Goal: Find contact information: Find contact information

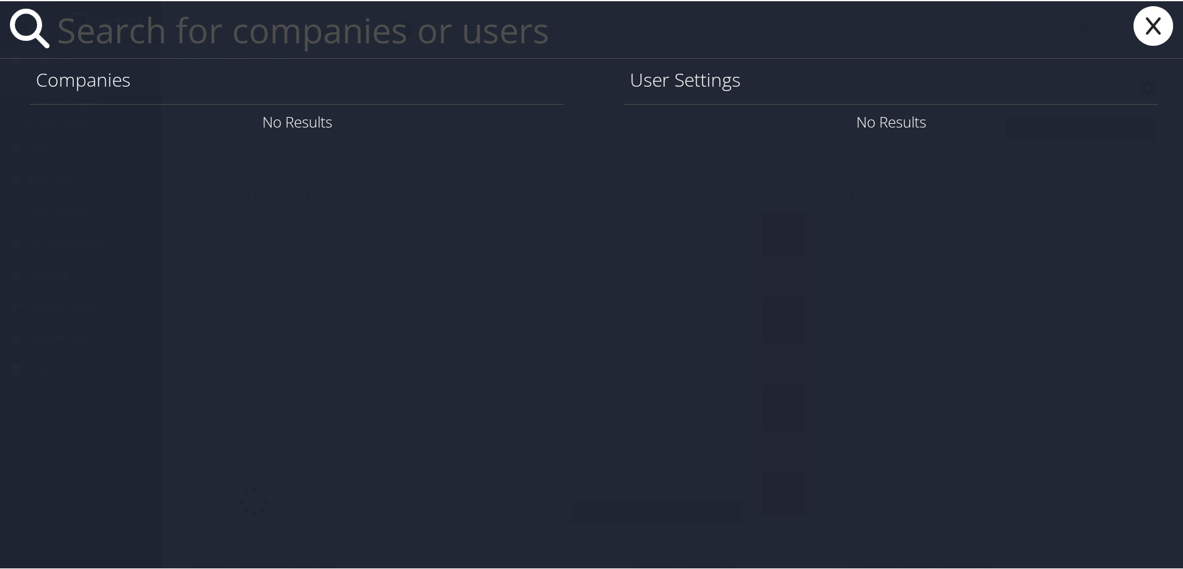
paste input "eshlasko@aol.com"
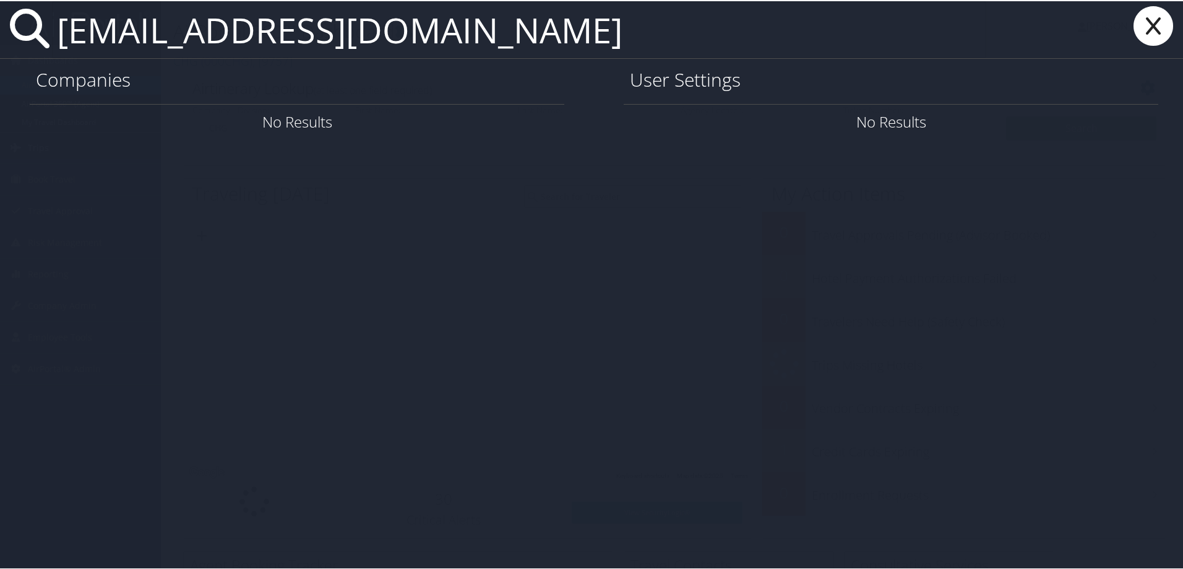
type input "eshlasko@aol.com"
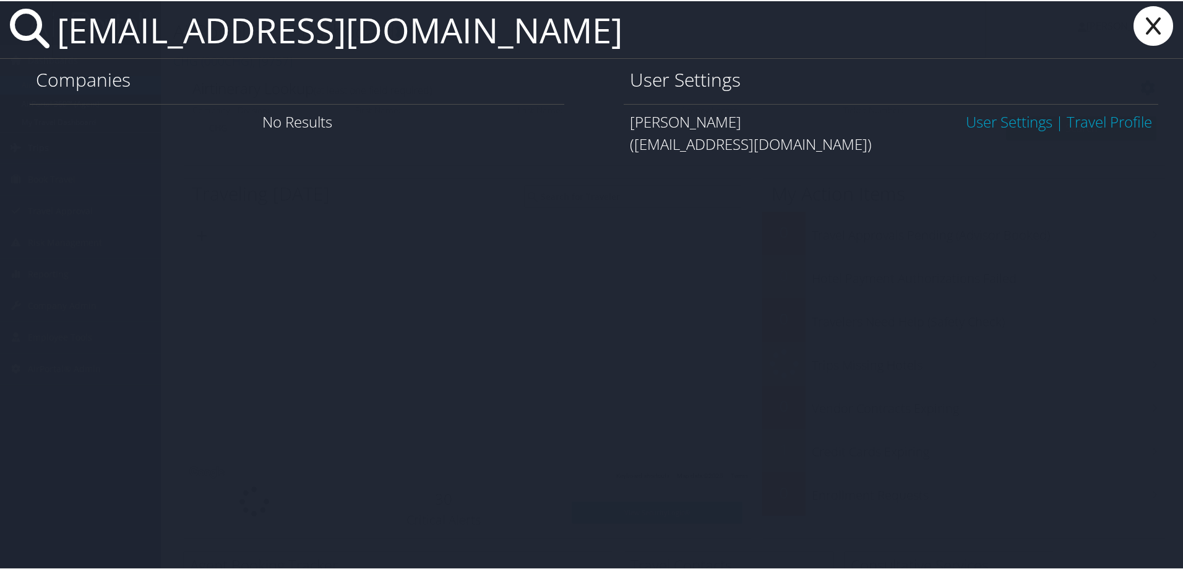
click at [1001, 127] on link "User Settings" at bounding box center [1009, 120] width 87 height 20
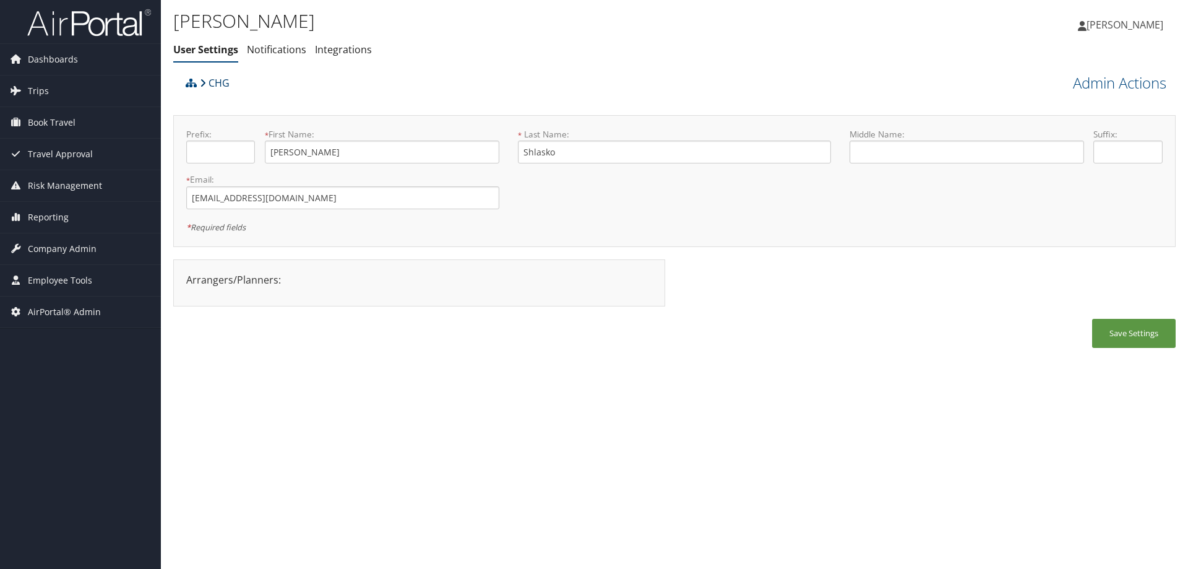
click at [217, 80] on link "CHG" at bounding box center [215, 83] width 30 height 25
click at [217, 81] on link "CHG" at bounding box center [215, 83] width 30 height 25
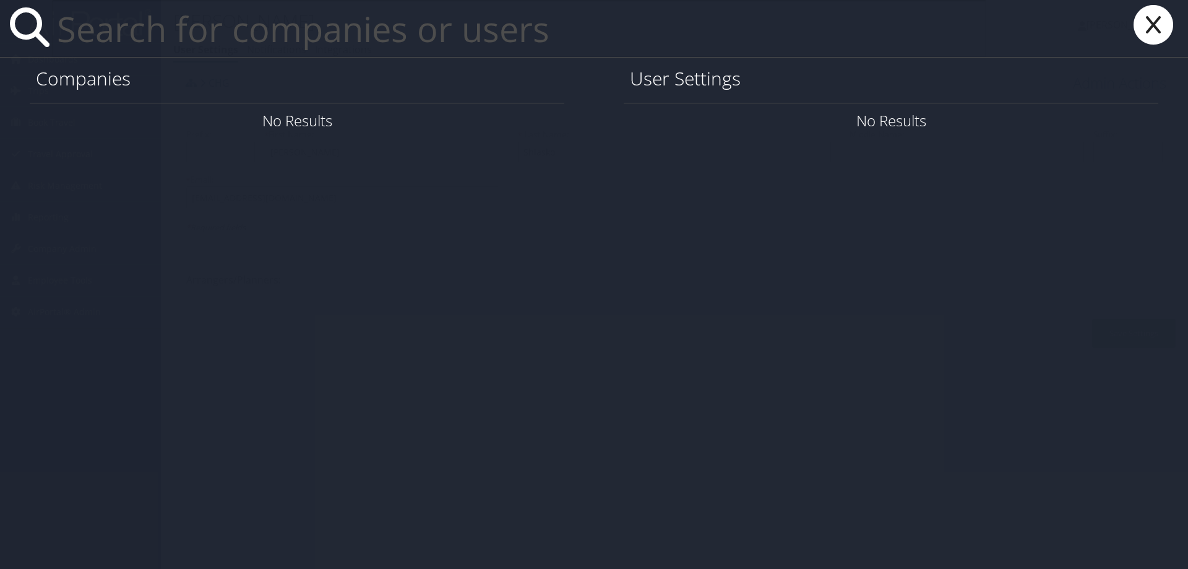
paste input "willowstacia@yahoo.com"
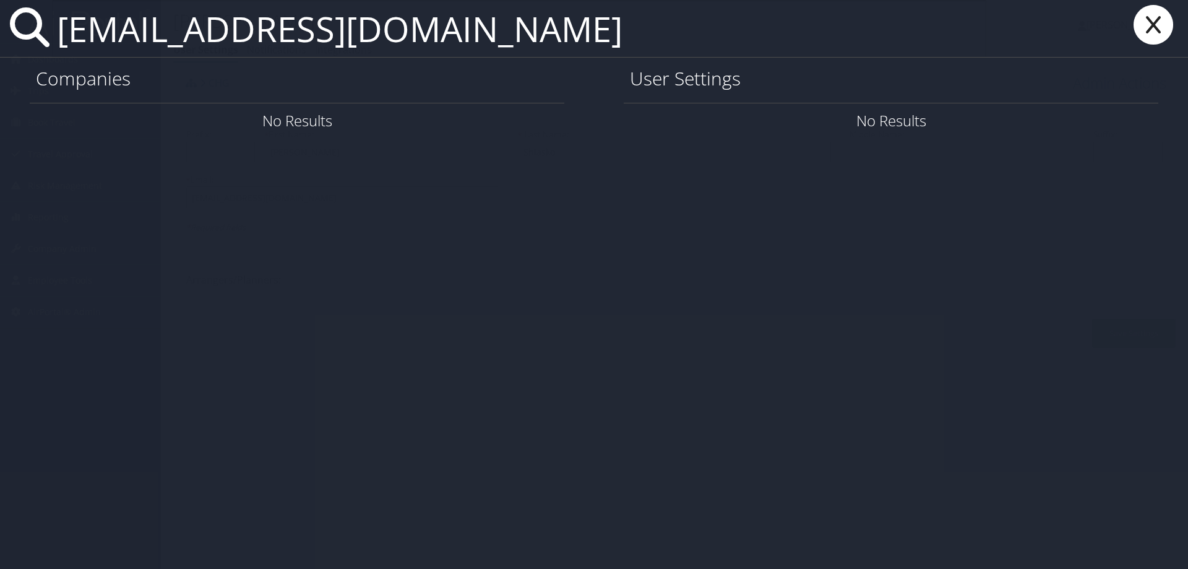
type input "willowstacia@yahoo.com"
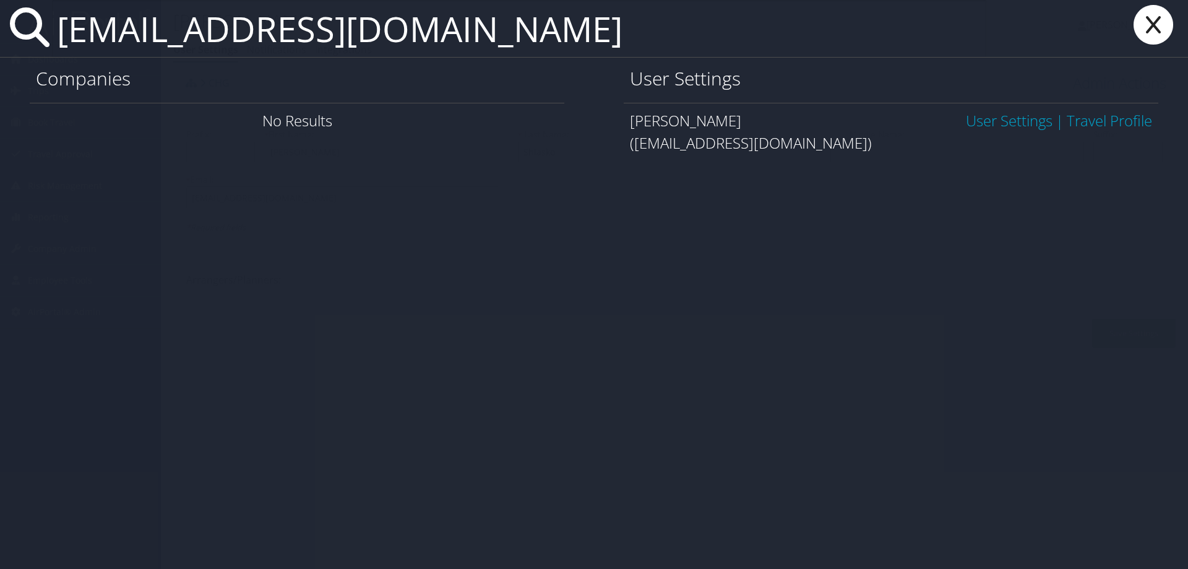
click at [985, 118] on link "User Settings" at bounding box center [1009, 120] width 87 height 20
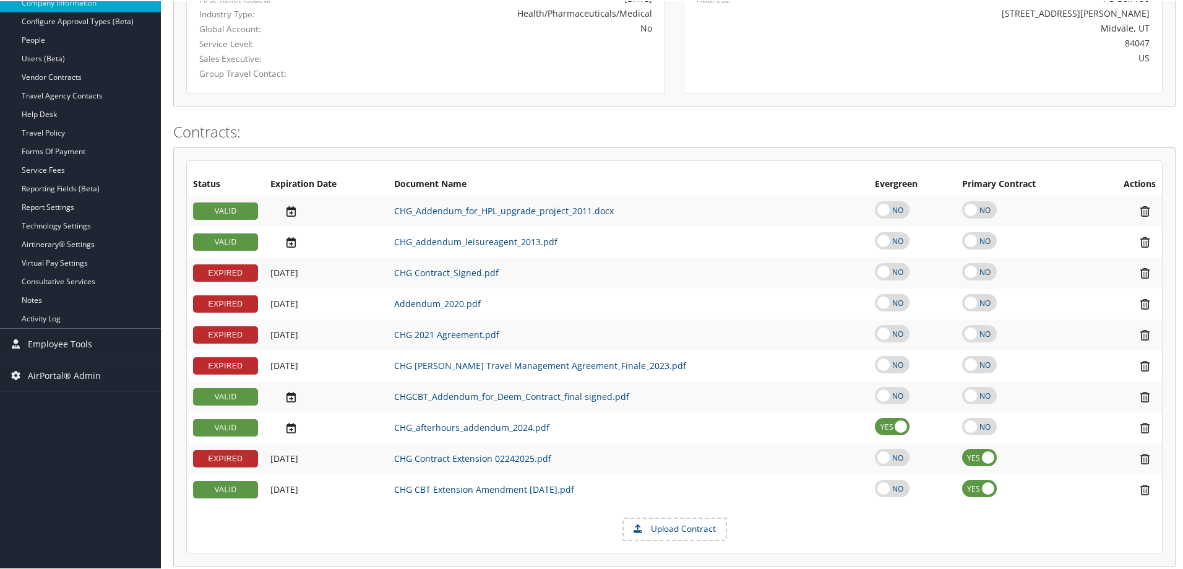
scroll to position [62, 0]
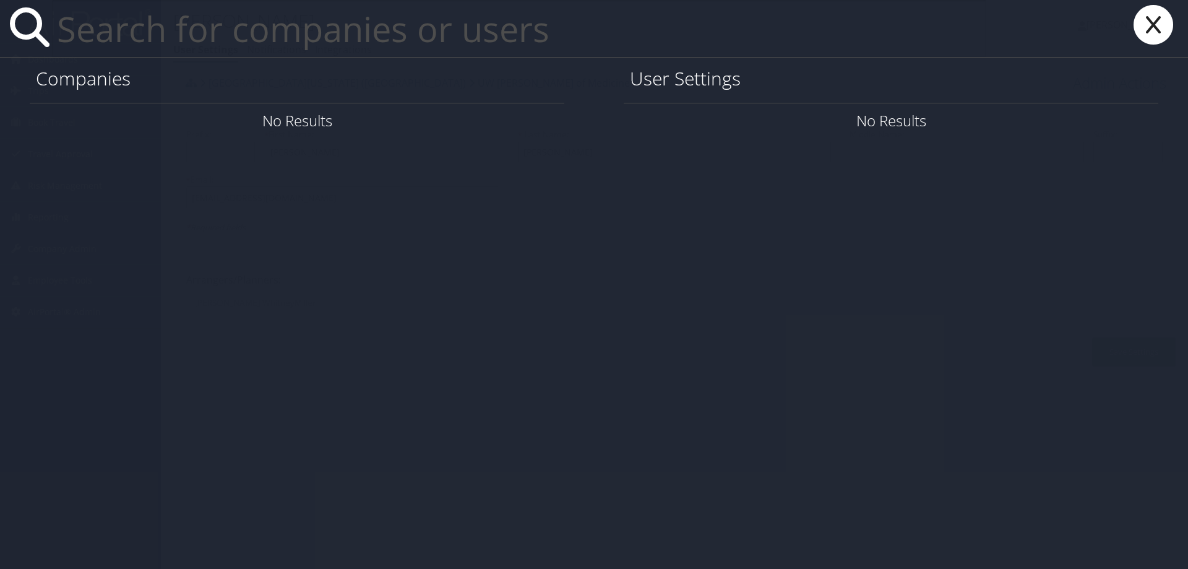
paste input "[PERSON_NAME][EMAIL_ADDRESS][PERSON_NAME][DOMAIN_NAME]"
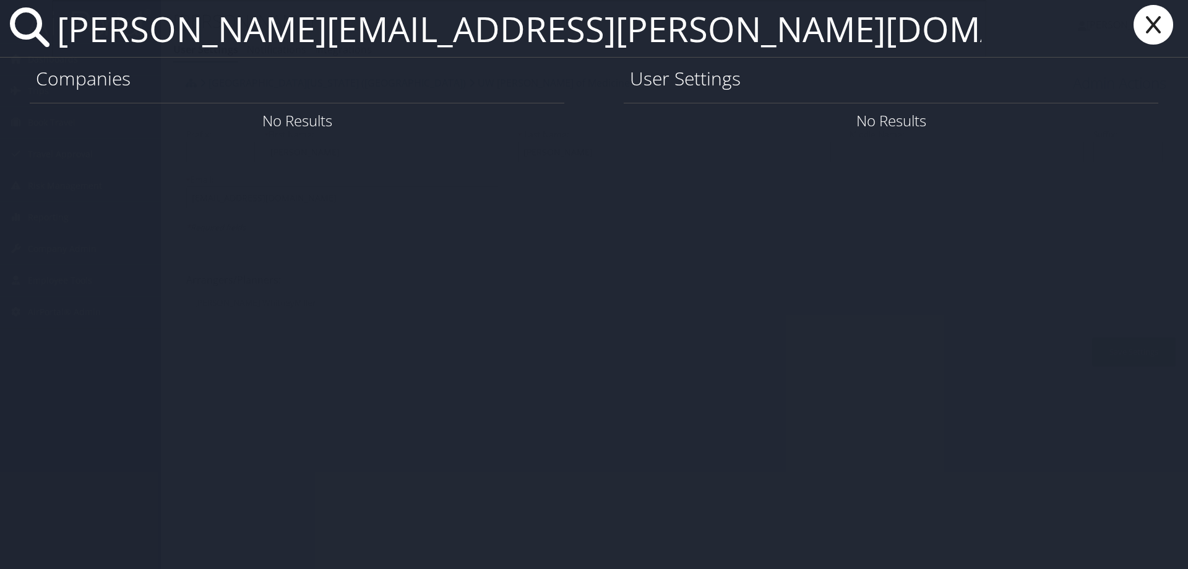
type input "[PERSON_NAME][EMAIL_ADDRESS][PERSON_NAME][DOMAIN_NAME]"
click at [1159, 32] on icon at bounding box center [1154, 25] width 50 height 40
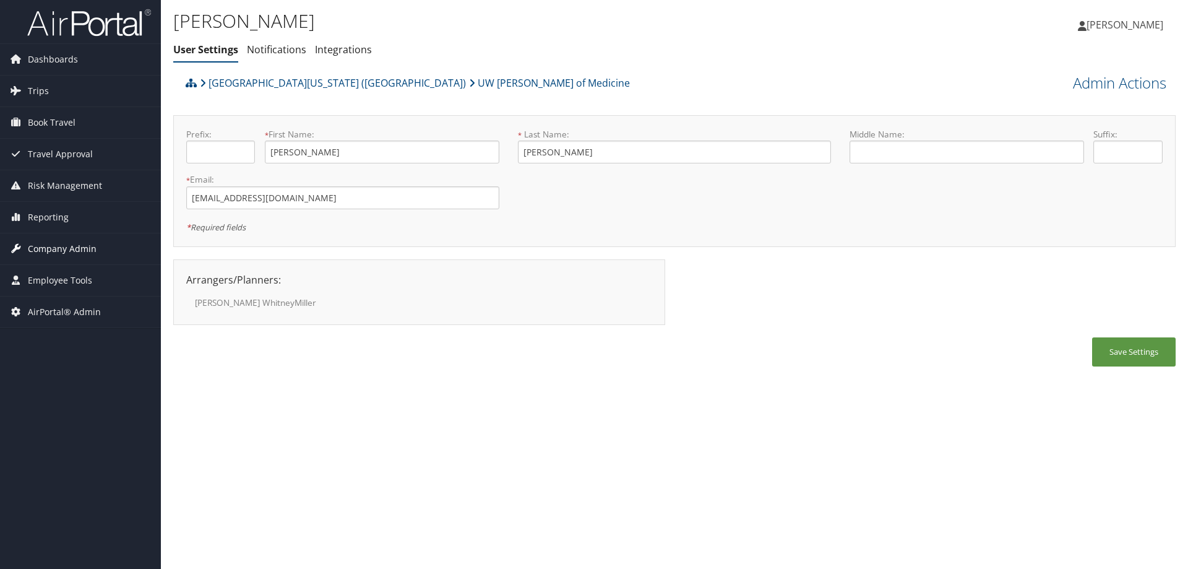
click at [72, 241] on span "Company Admin" at bounding box center [62, 248] width 69 height 31
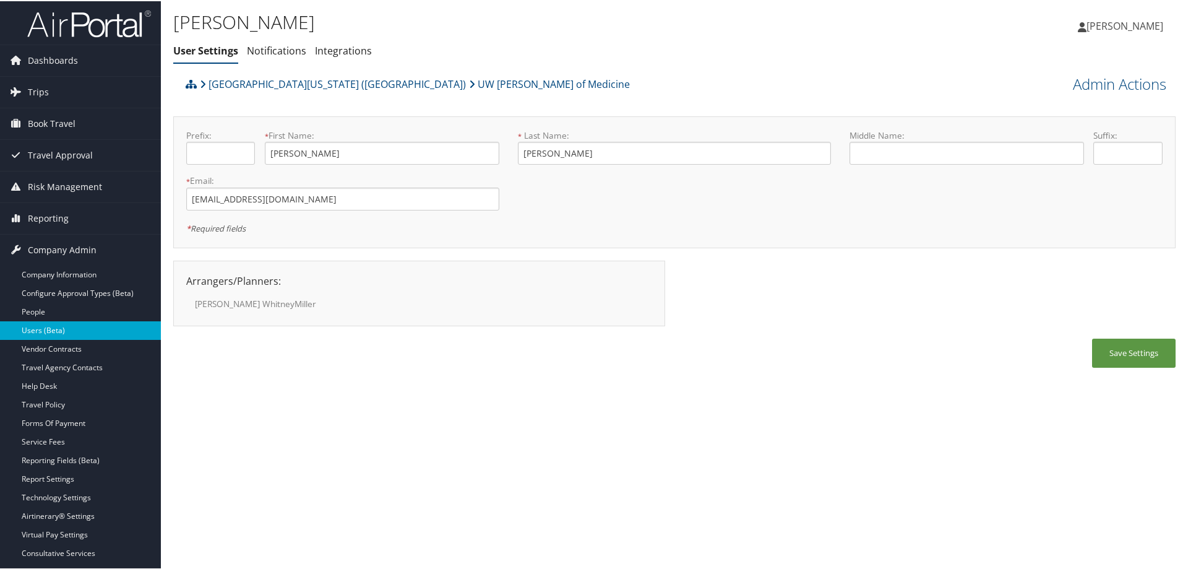
click at [75, 327] on link "Users (Beta)" at bounding box center [80, 329] width 161 height 19
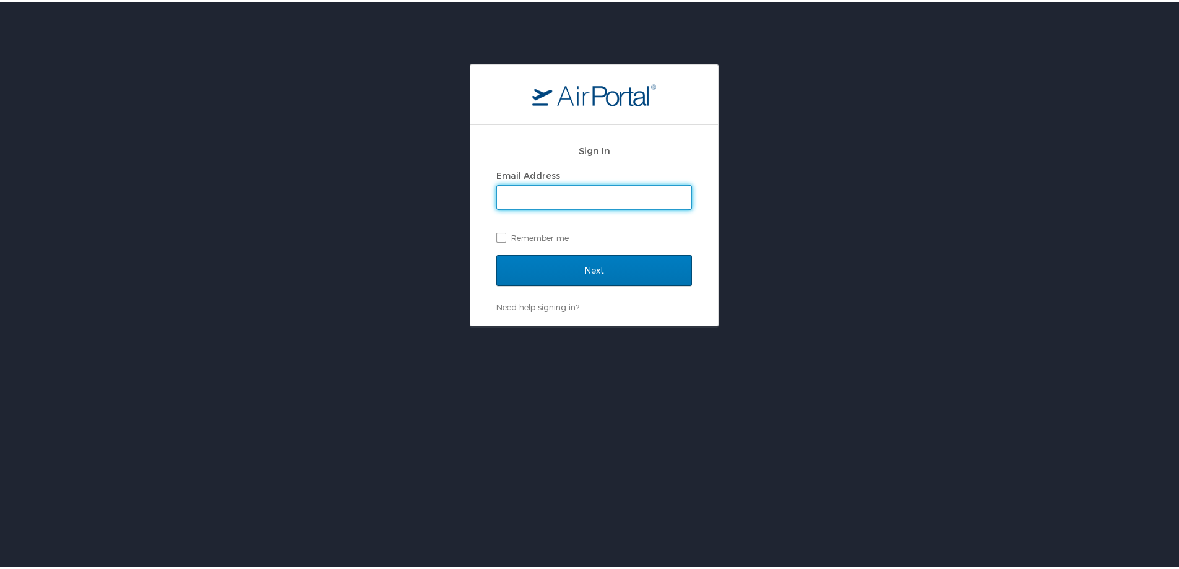
click at [497, 190] on input "Email Address" at bounding box center [594, 195] width 194 height 24
type input "[PERSON_NAME][EMAIL_ADDRESS][PERSON_NAME][DOMAIN_NAME]"
click at [827, 269] on div "Sign In Email Address michelle.meighan@cbtravel.com Remember me Next Need help …" at bounding box center [594, 193] width 1188 height 262
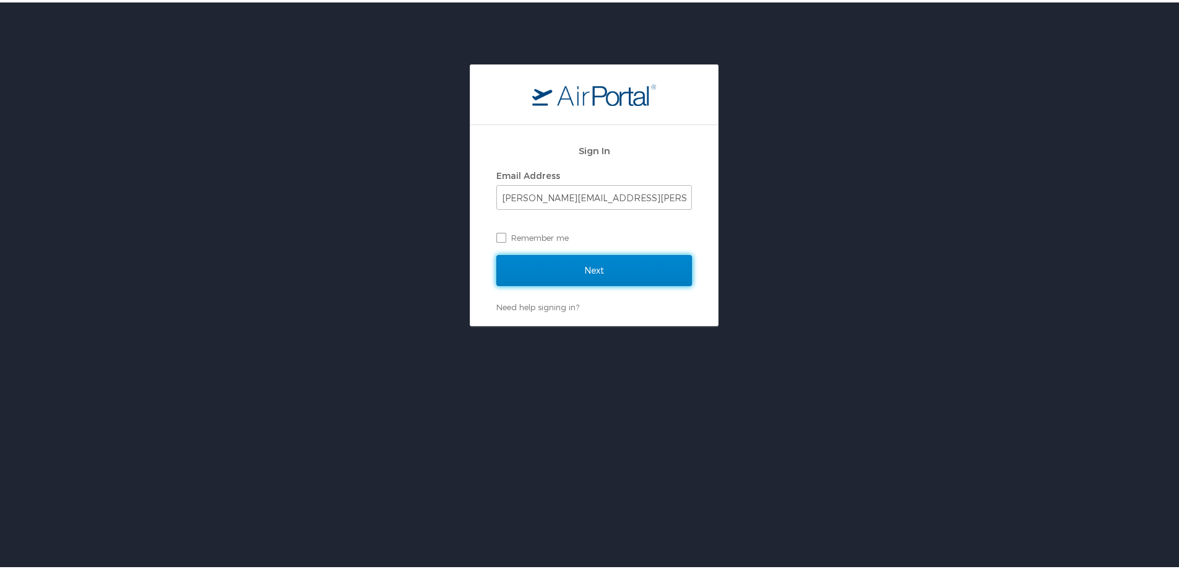
click at [662, 264] on input "Next" at bounding box center [594, 267] width 196 height 31
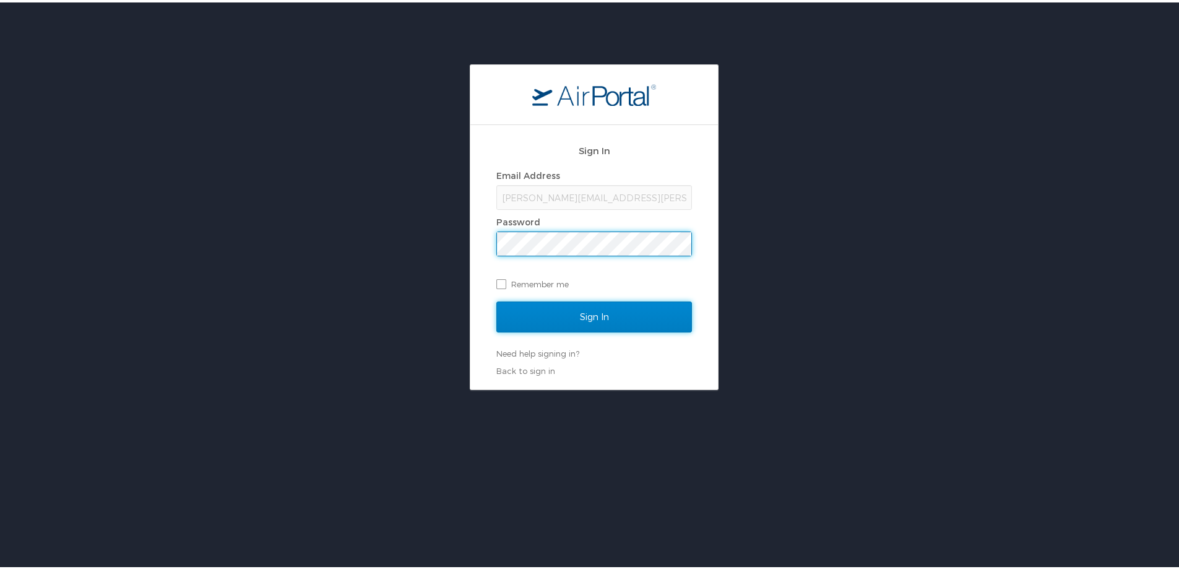
click at [555, 314] on input "Sign In" at bounding box center [594, 314] width 196 height 31
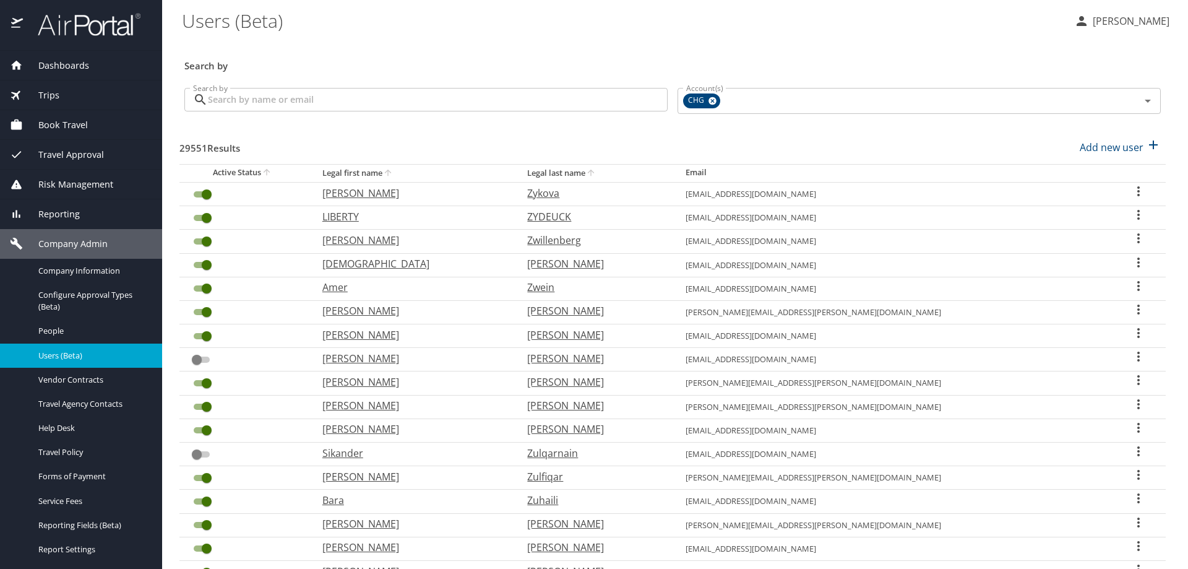
click at [298, 102] on input "Search by" at bounding box center [438, 100] width 460 height 24
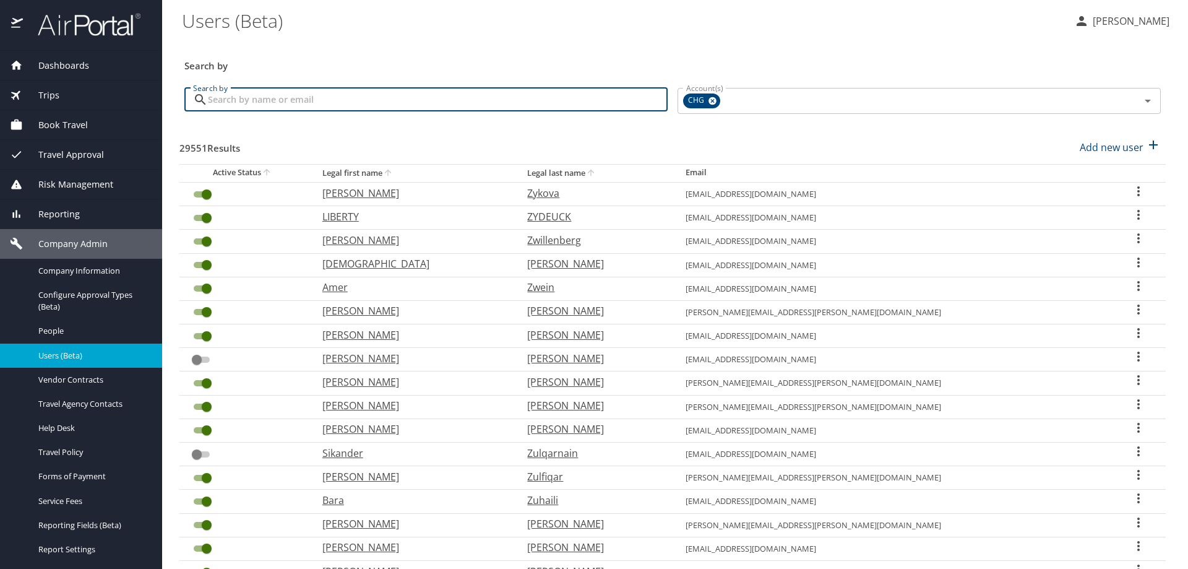
paste input "Robert.Jamieson@imail.org"
click at [707, 98] on div "CHG" at bounding box center [701, 100] width 37 height 15
type input "Robert.Jamieson@imail.org"
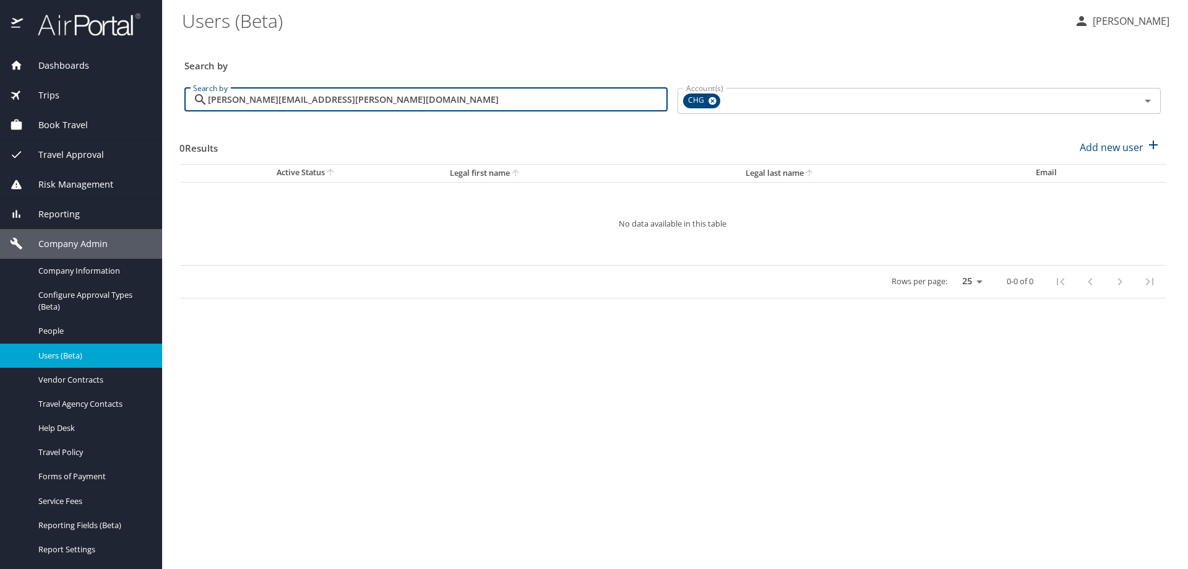
click at [382, 94] on input "Robert.Jamieson@imail.org" at bounding box center [438, 100] width 460 height 24
click at [70, 151] on span "Travel Approval" at bounding box center [63, 155] width 81 height 14
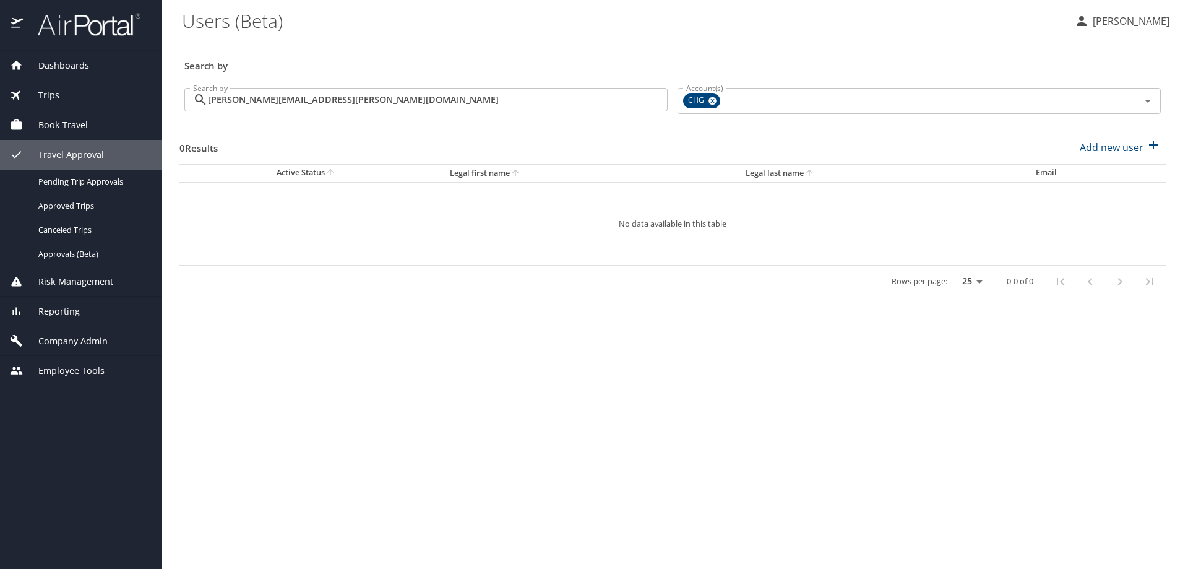
click at [105, 280] on span "Risk Management" at bounding box center [68, 282] width 90 height 14
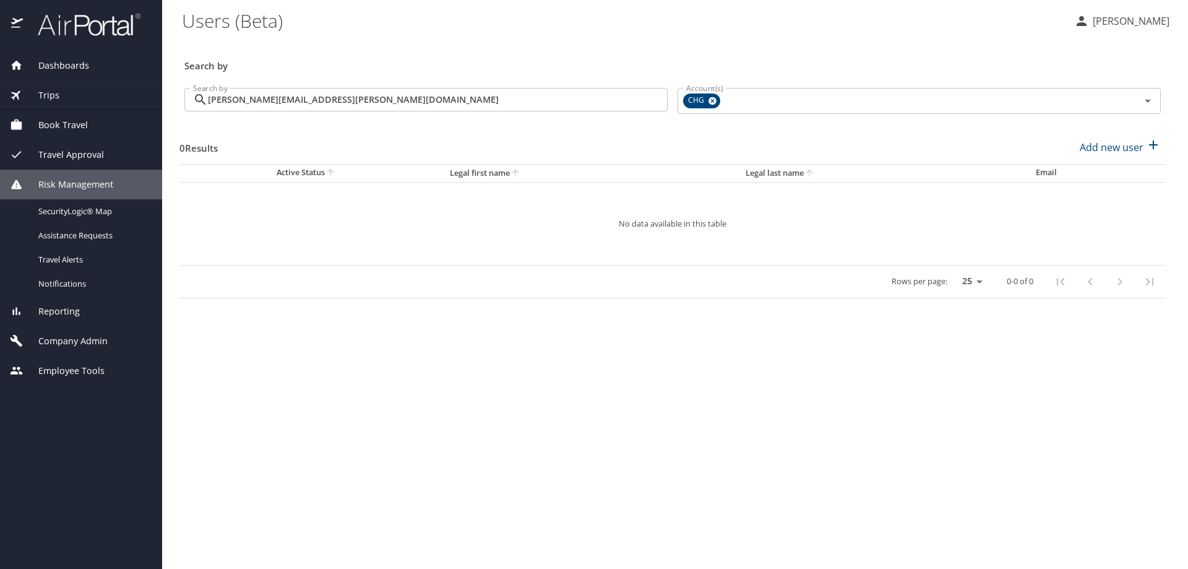
click at [89, 307] on div "Reporting" at bounding box center [81, 311] width 142 height 14
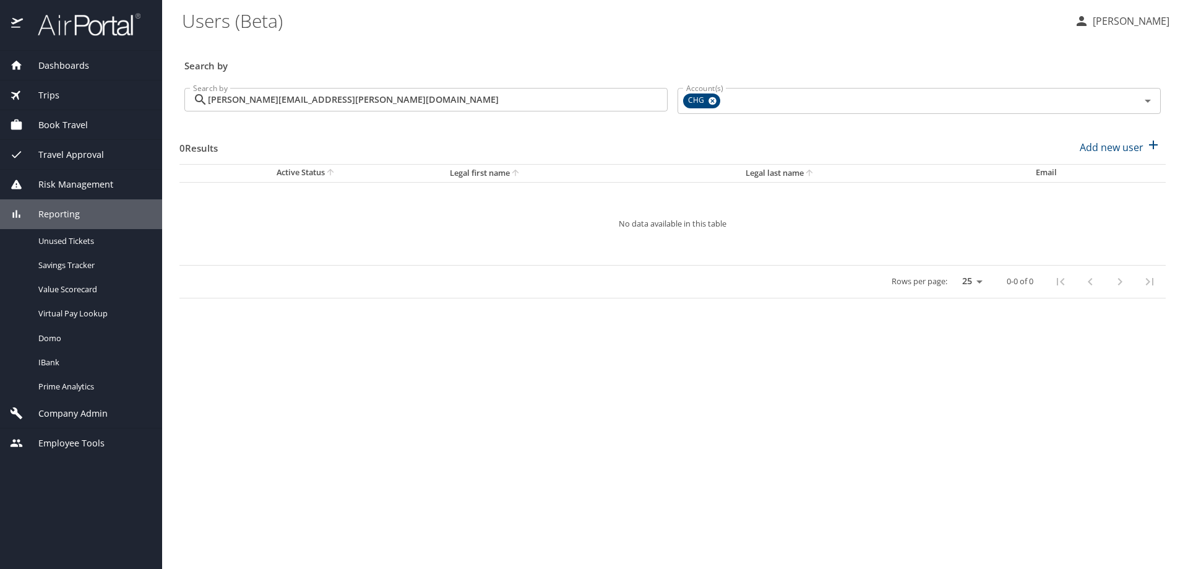
click at [89, 412] on span "Company Admin" at bounding box center [65, 414] width 85 height 14
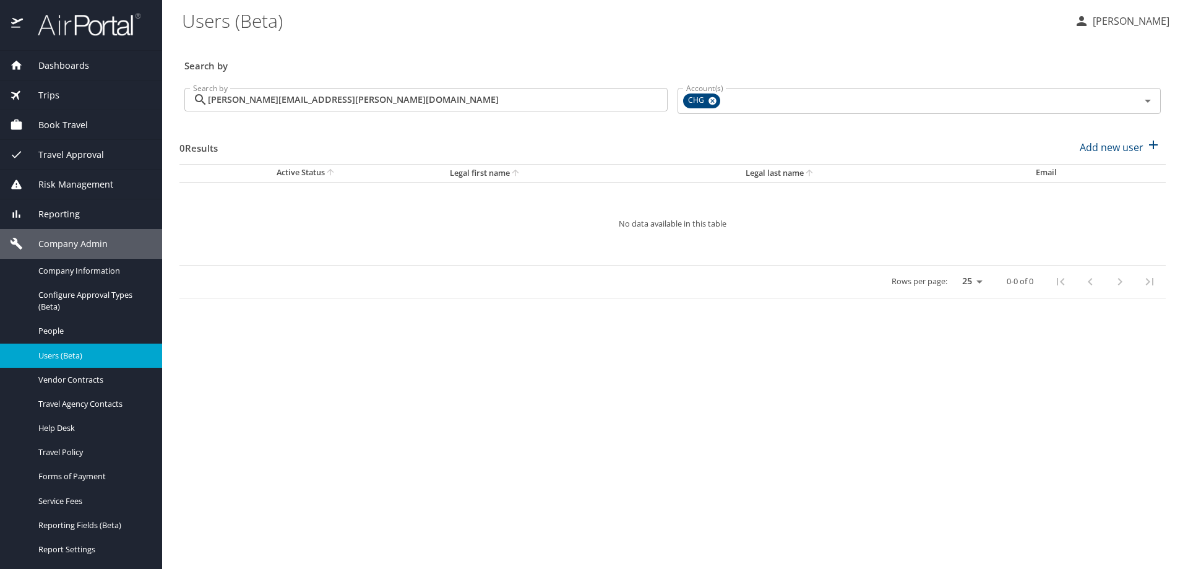
click at [56, 155] on span "Travel Approval" at bounding box center [63, 155] width 81 height 14
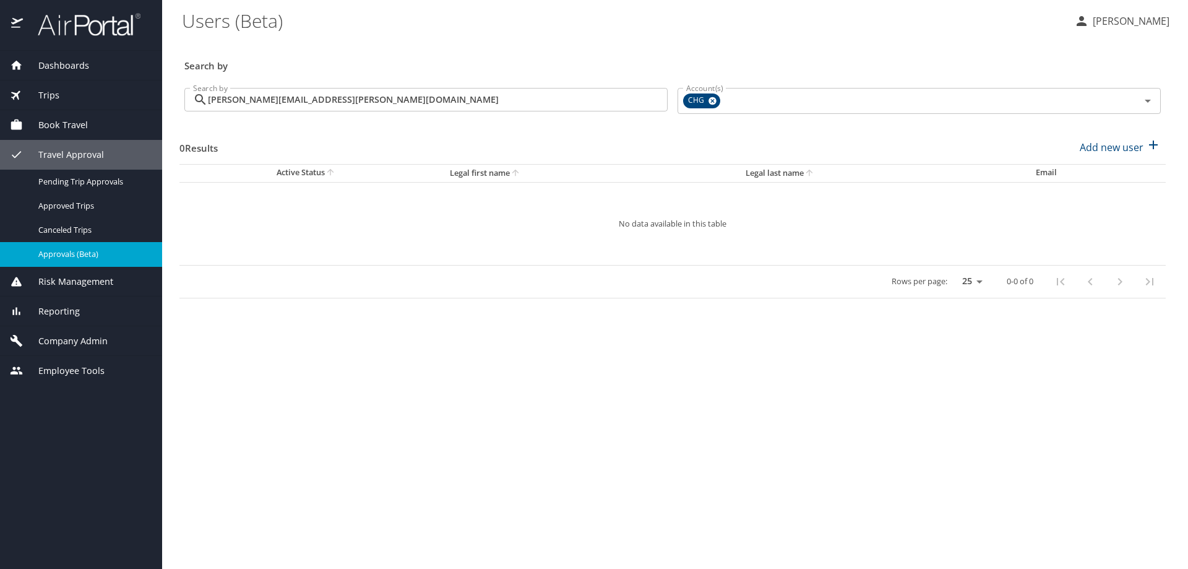
click at [82, 262] on link "Approvals (Beta)" at bounding box center [81, 254] width 162 height 24
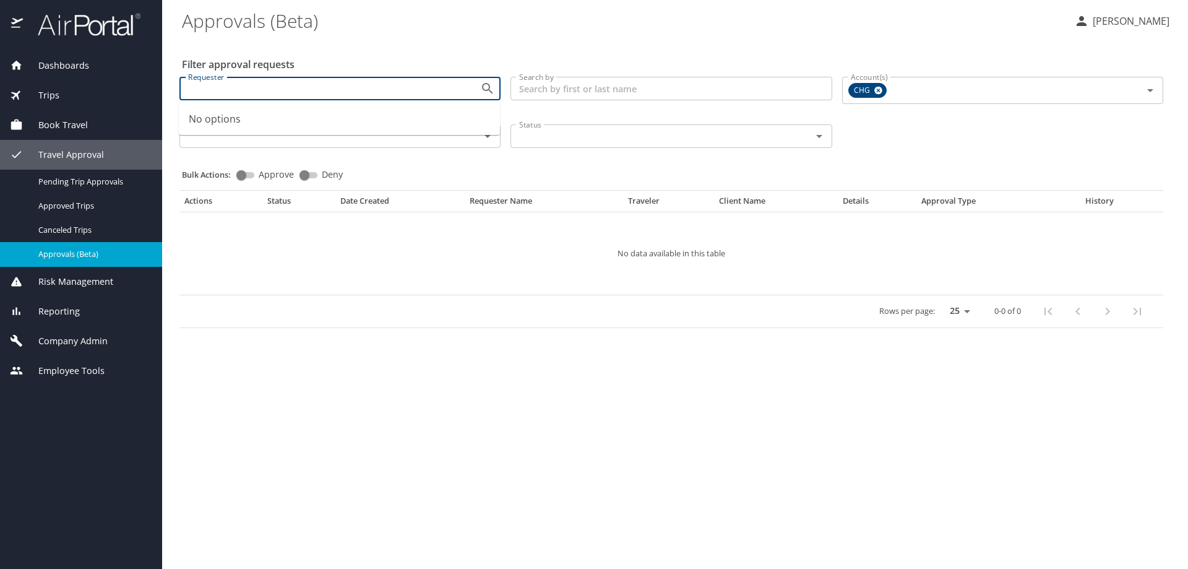
paste input "Robert.Jamieson@imail.org"
click at [879, 85] on icon at bounding box center [878, 91] width 9 height 14
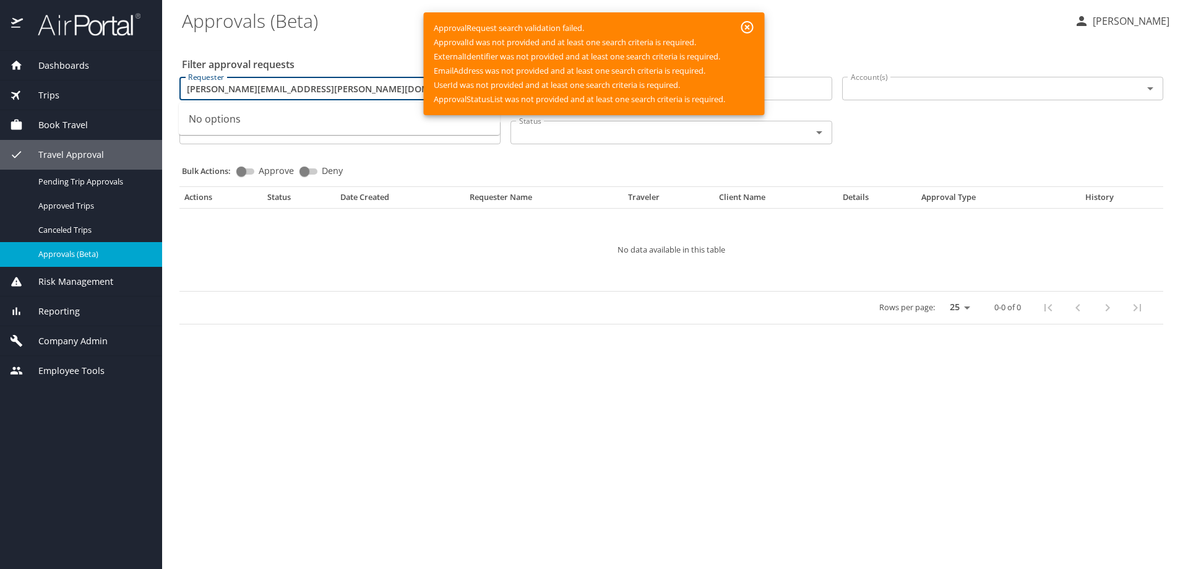
type input "Robert.Jamieson@imail.org"
click at [751, 28] on icon "button" at bounding box center [747, 27] width 15 height 15
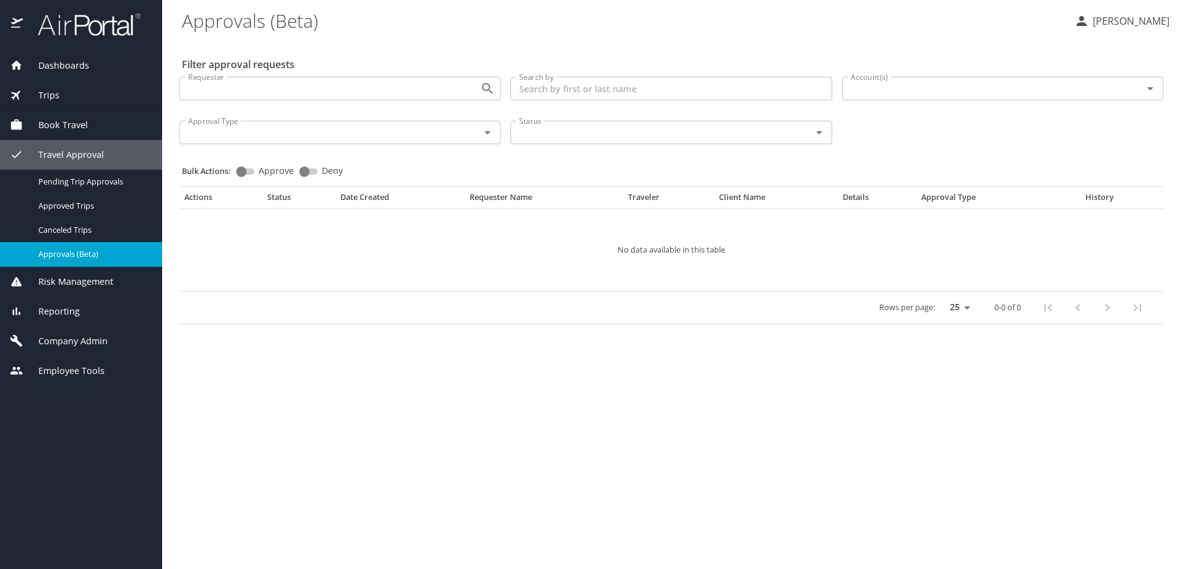
click at [546, 88] on input "Search by" at bounding box center [671, 89] width 321 height 24
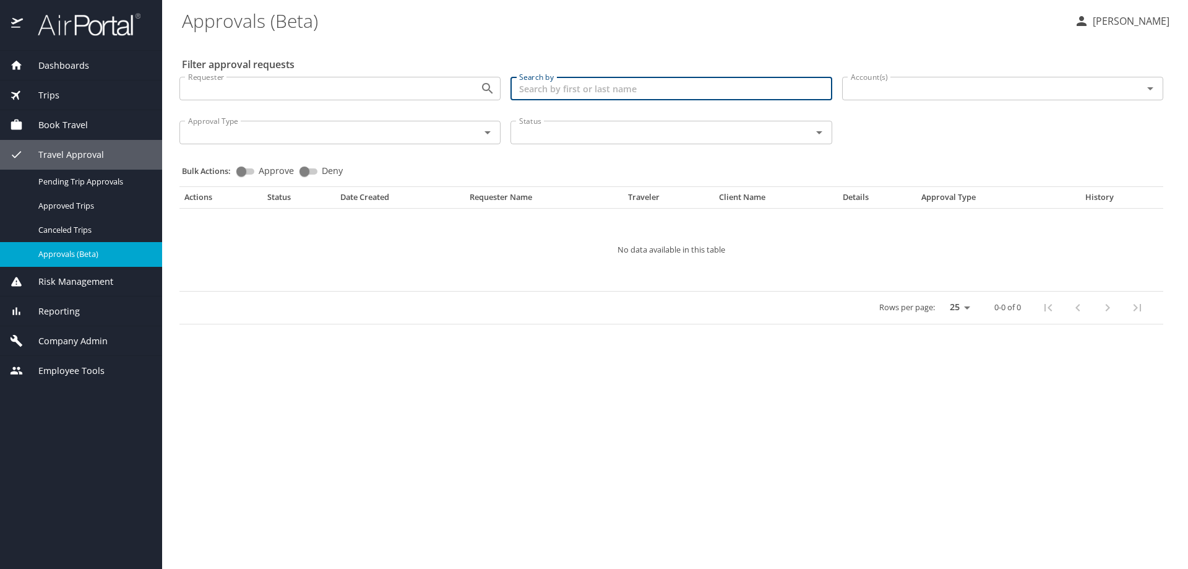
paste input "Robert.Jamieson@imail.org"
type input "Robert.Jamieson@imail.org"
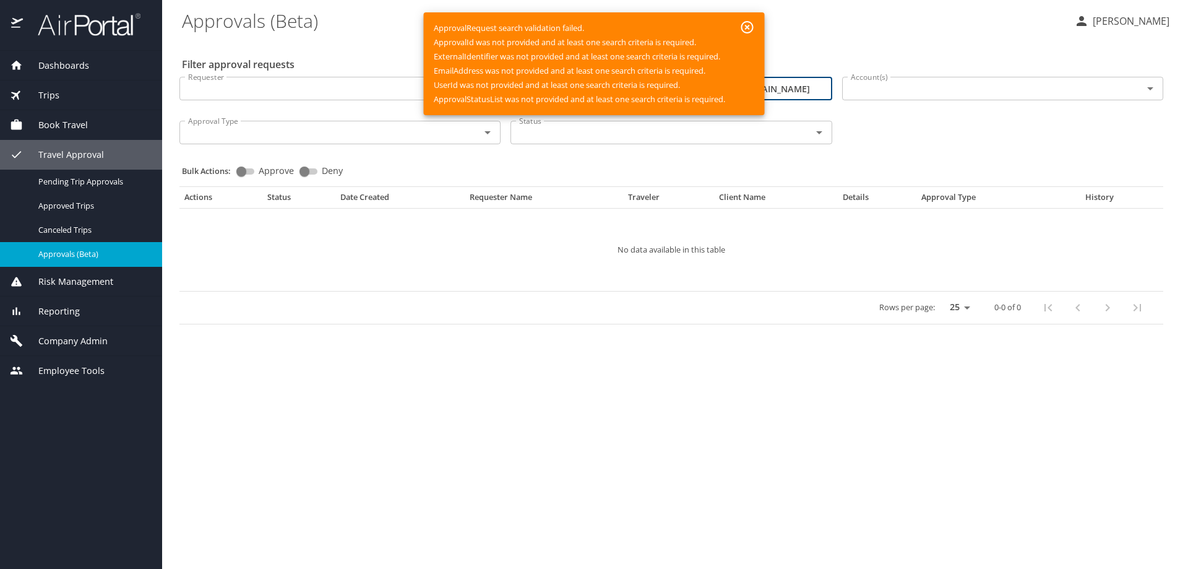
click at [748, 24] on icon "button" at bounding box center [747, 27] width 15 height 15
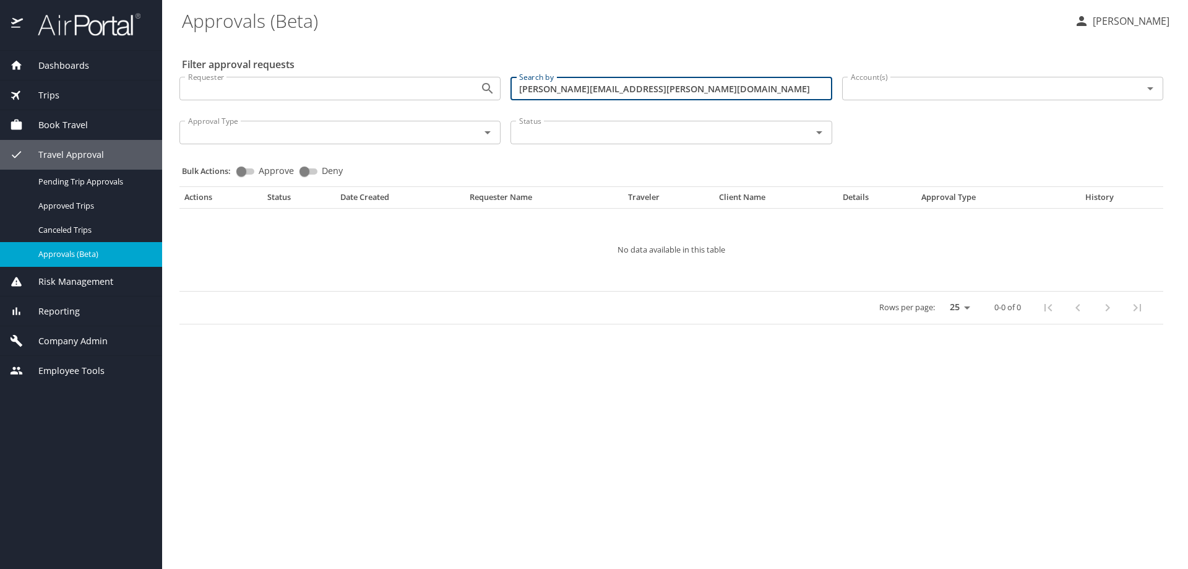
drag, startPoint x: 663, startPoint y: 93, endPoint x: 399, endPoint y: 83, distance: 264.4
click at [399, 83] on div "Requester Requester Search by Robert.Jamieson@imail.org Search by Account(s) Ac…" at bounding box center [672, 109] width 994 height 85
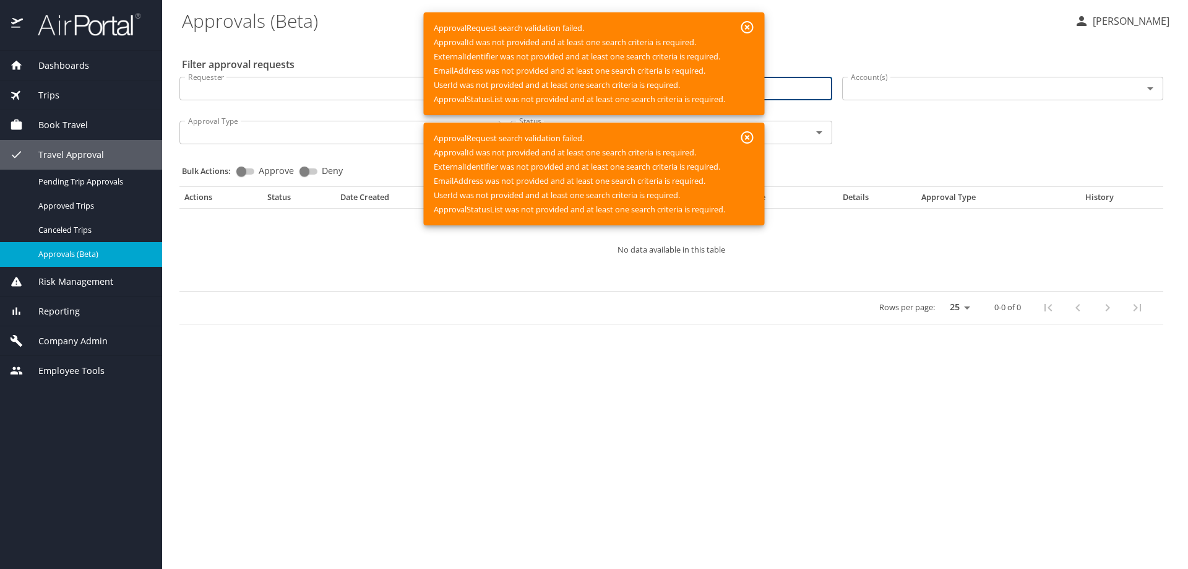
type input "ja"
click at [747, 29] on icon "button" at bounding box center [747, 27] width 12 height 12
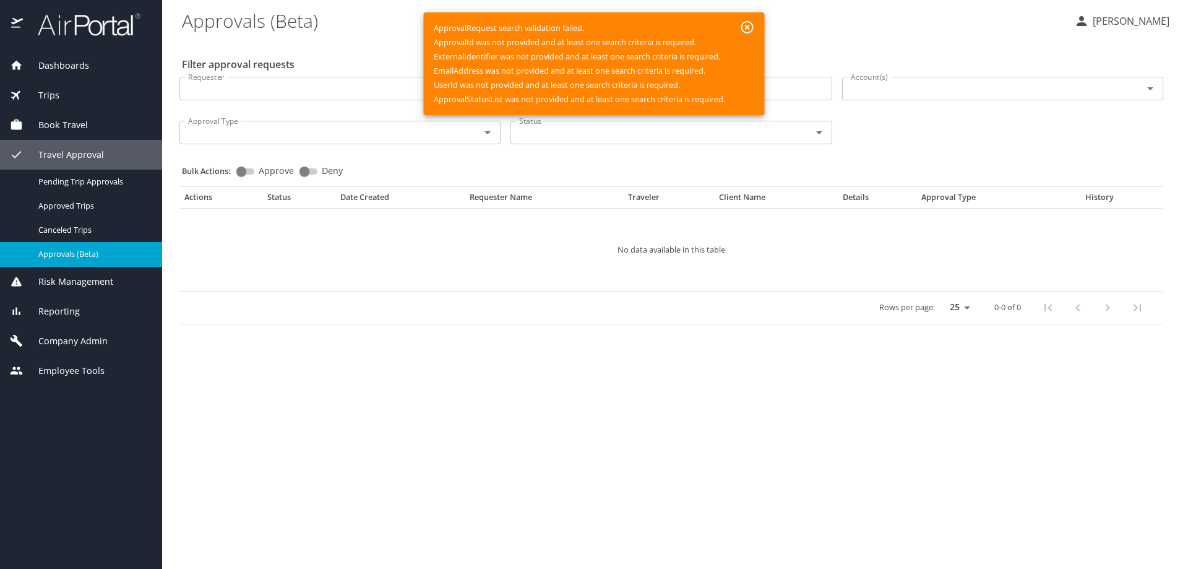
click at [752, 29] on icon "button" at bounding box center [747, 27] width 15 height 15
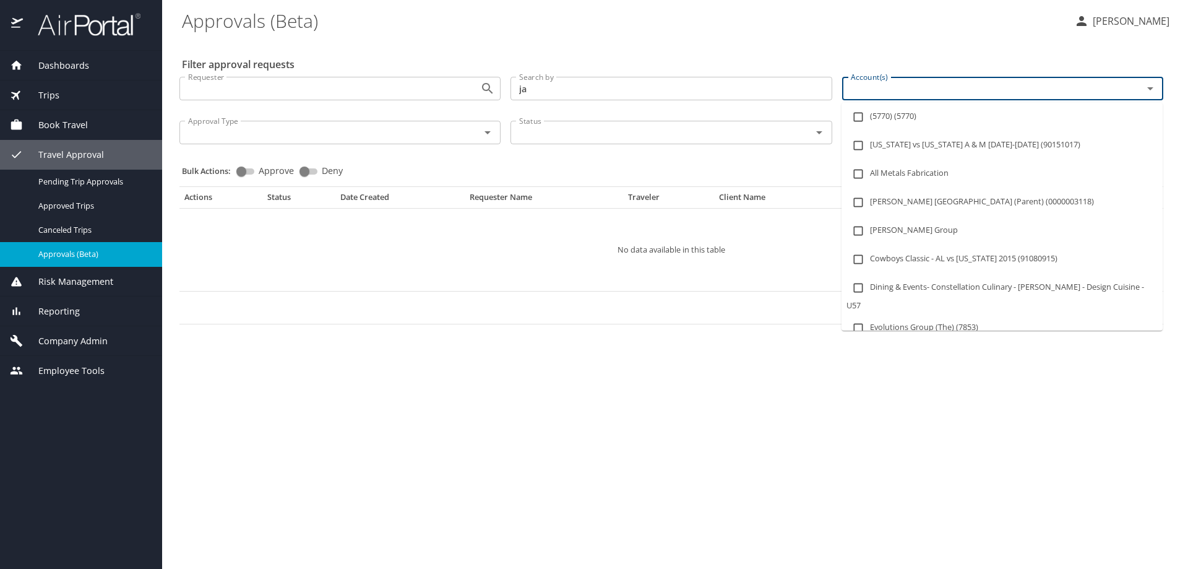
click at [931, 95] on input "Account(s)" at bounding box center [984, 88] width 277 height 16
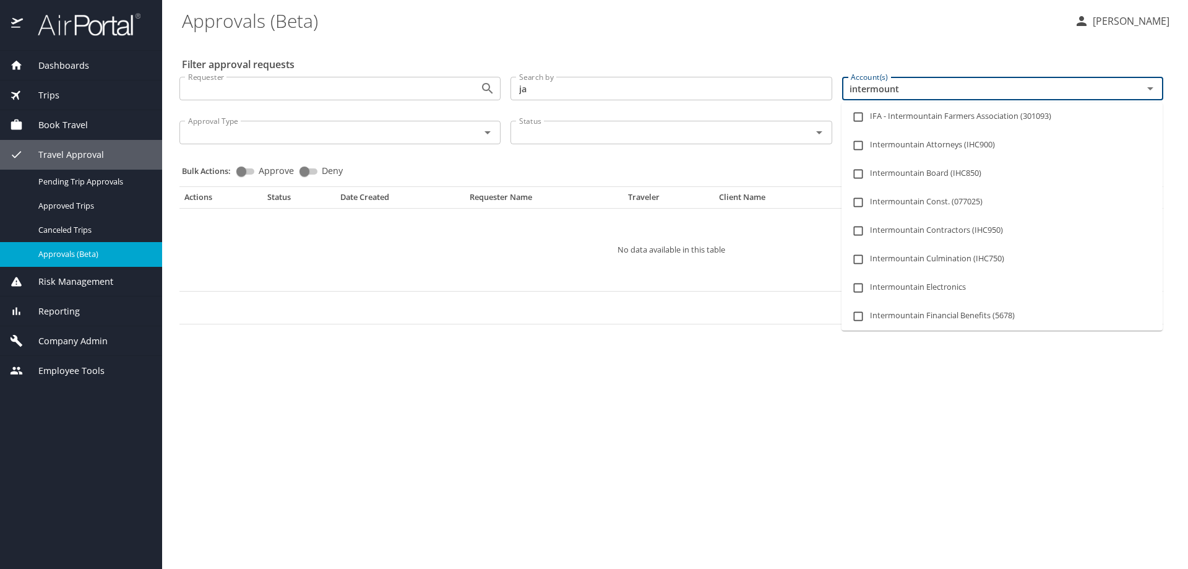
type input "intermounta"
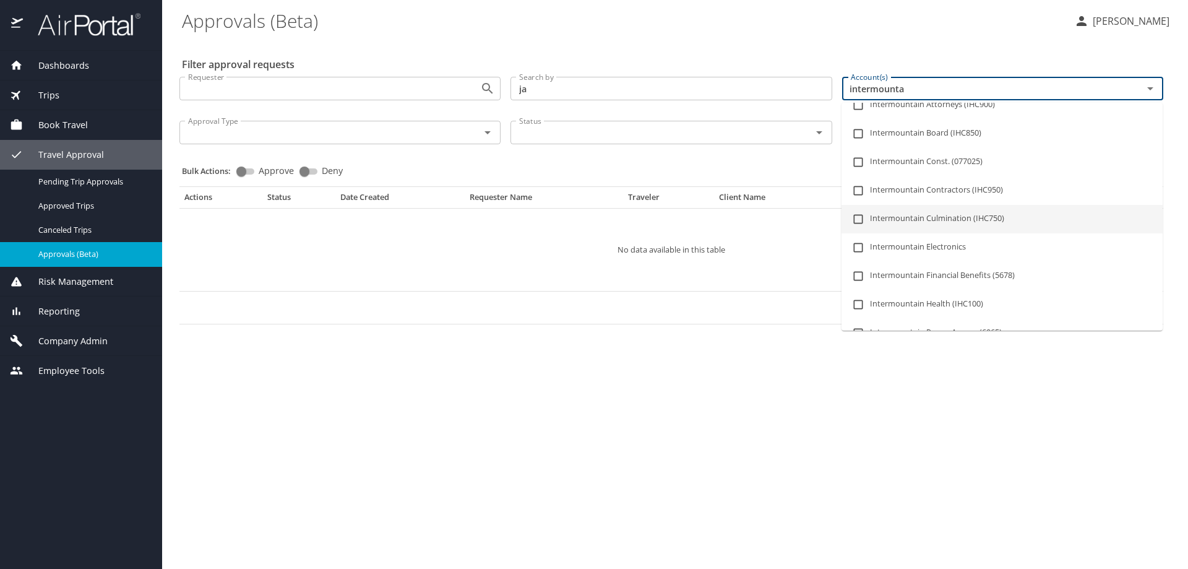
scroll to position [62, 0]
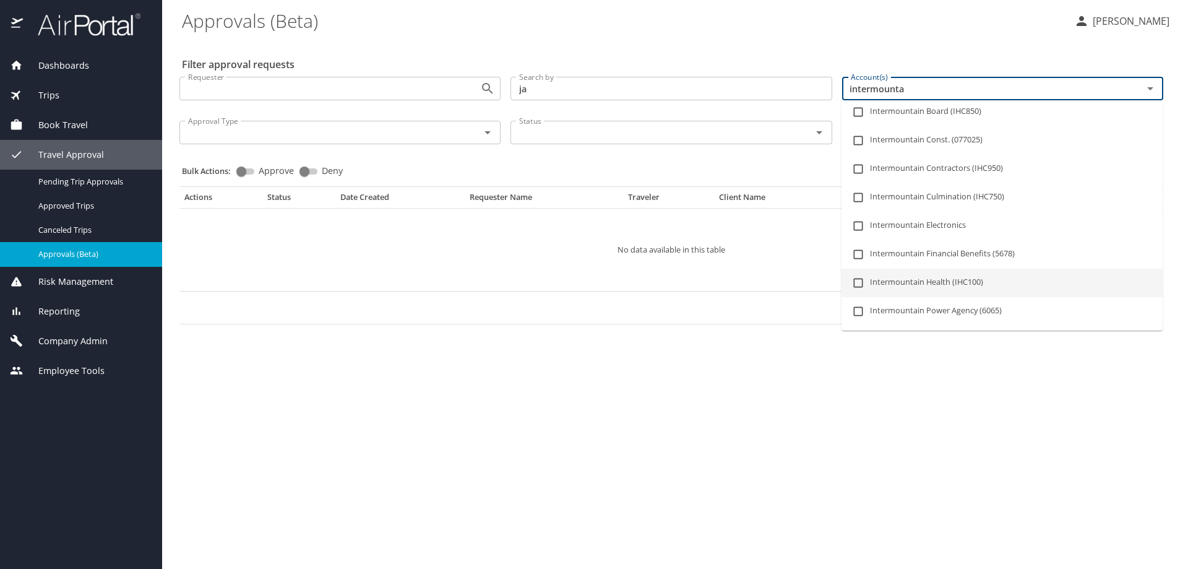
click at [856, 284] on input "checkbox" at bounding box center [859, 283] width 24 height 24
checkbox input "true"
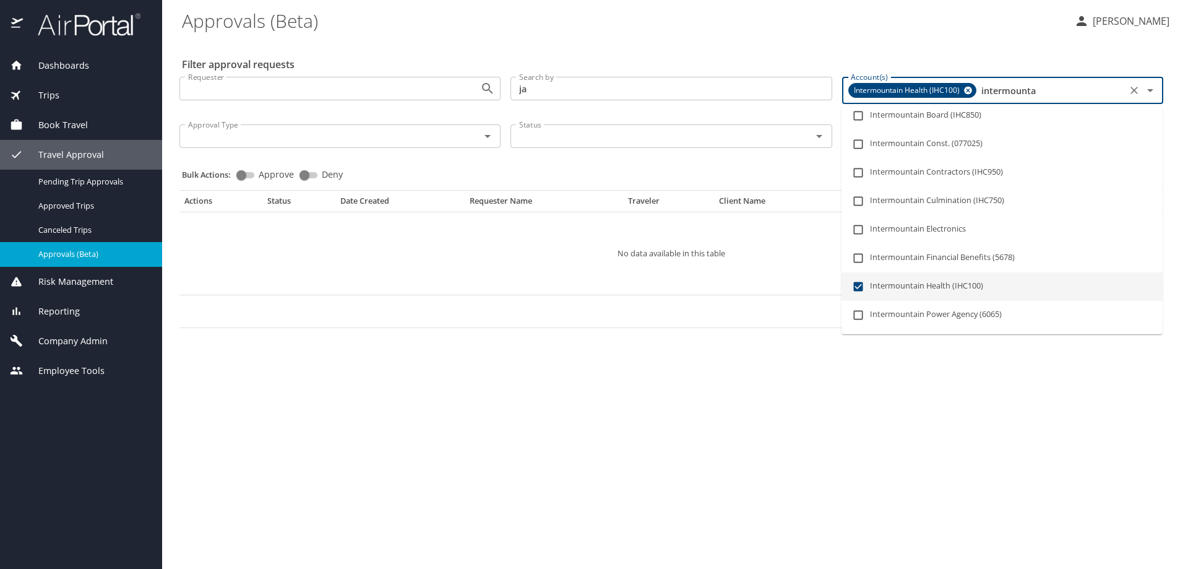
type input "intermounta"
click at [596, 87] on input "ja" at bounding box center [671, 89] width 321 height 24
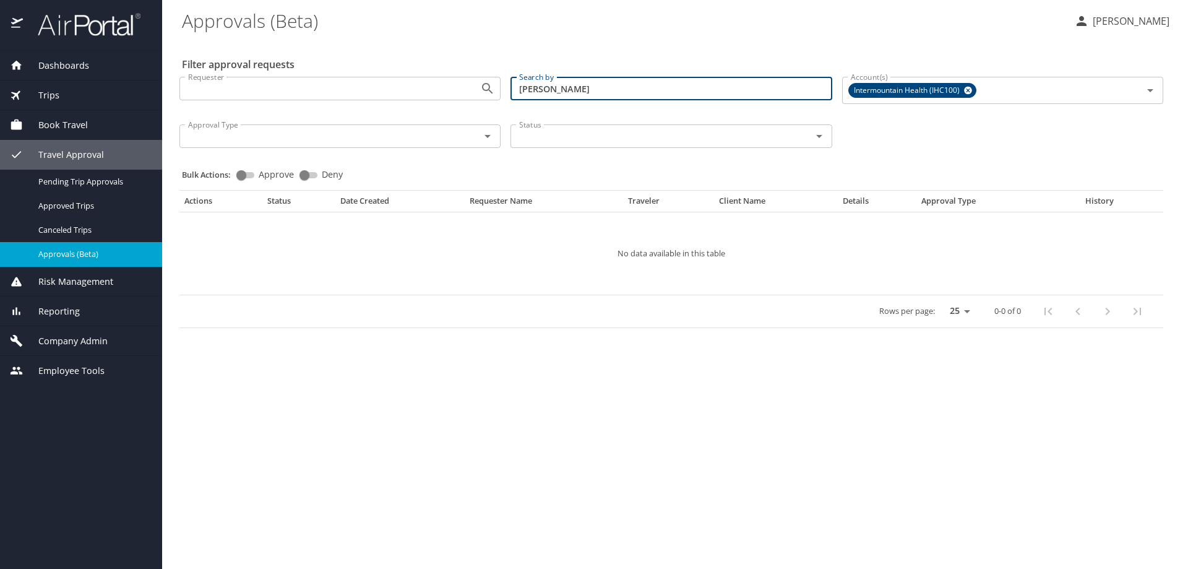
type input "jamieson"
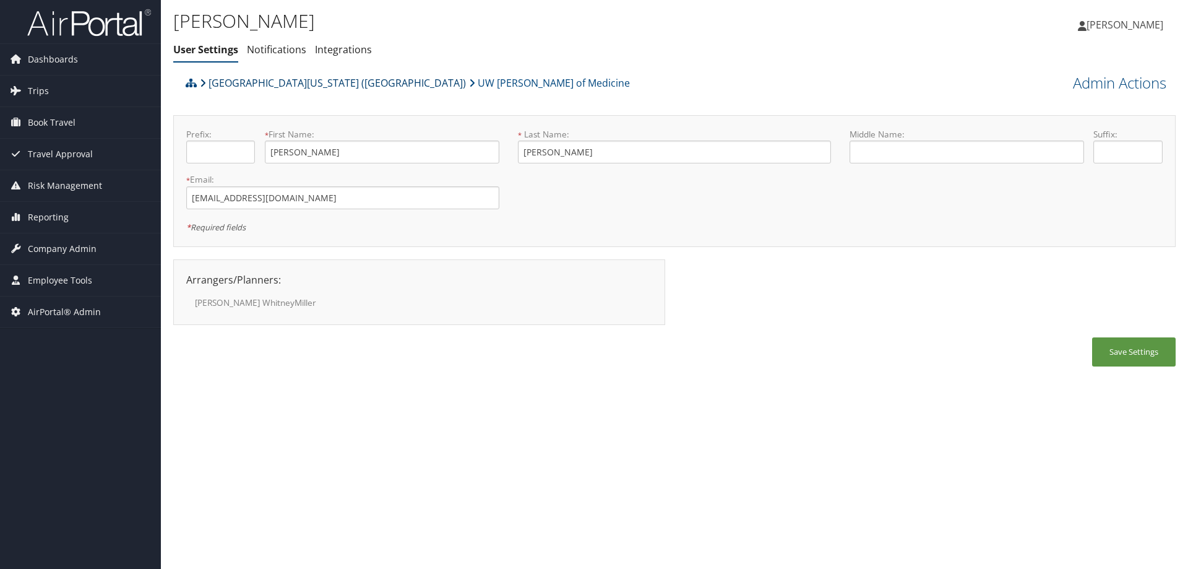
click at [276, 84] on link "[GEOGRAPHIC_DATA][US_STATE] ([GEOGRAPHIC_DATA])" at bounding box center [333, 83] width 266 height 25
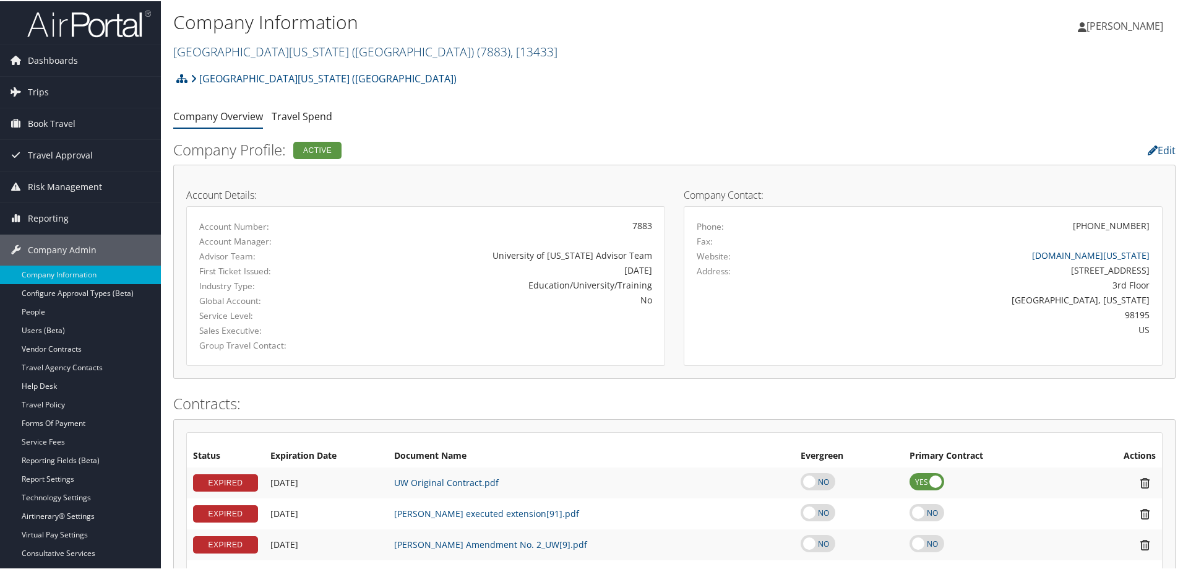
click at [246, 47] on link "[GEOGRAPHIC_DATA][US_STATE] ([GEOGRAPHIC_DATA]) ( 7883 ) , [ 13433 ]" at bounding box center [365, 50] width 384 height 17
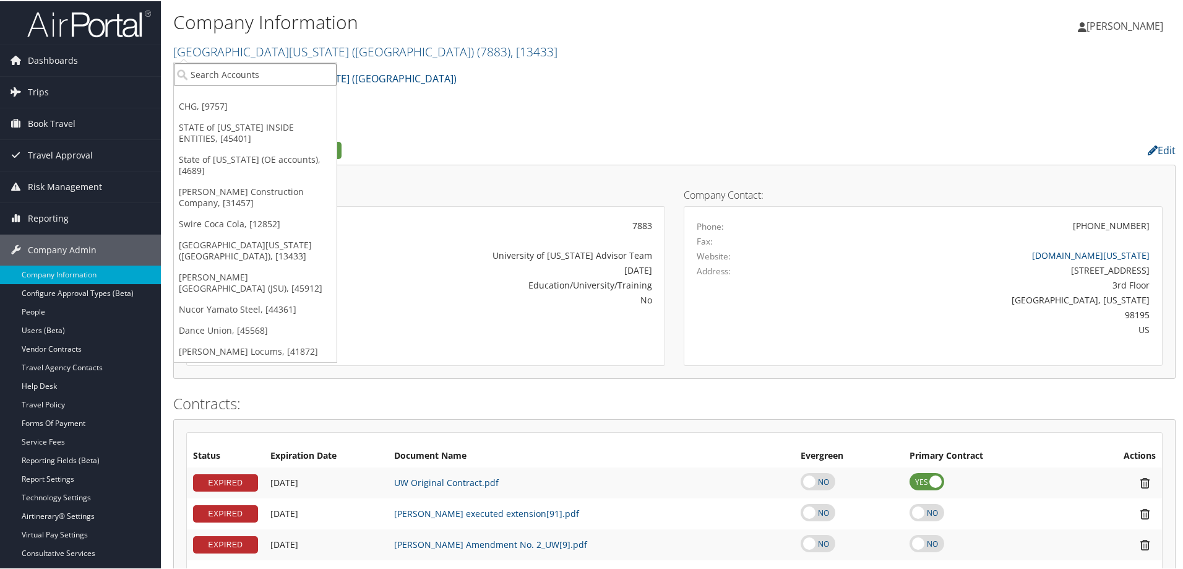
click at [236, 74] on input "search" at bounding box center [255, 73] width 163 height 23
type input "i"
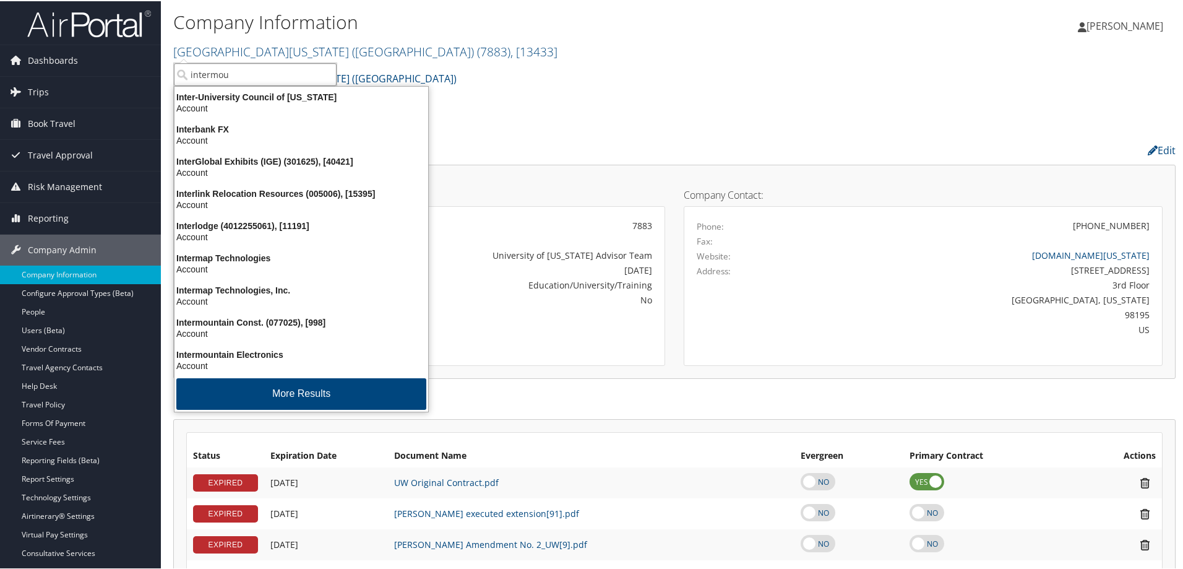
type input "intermoun"
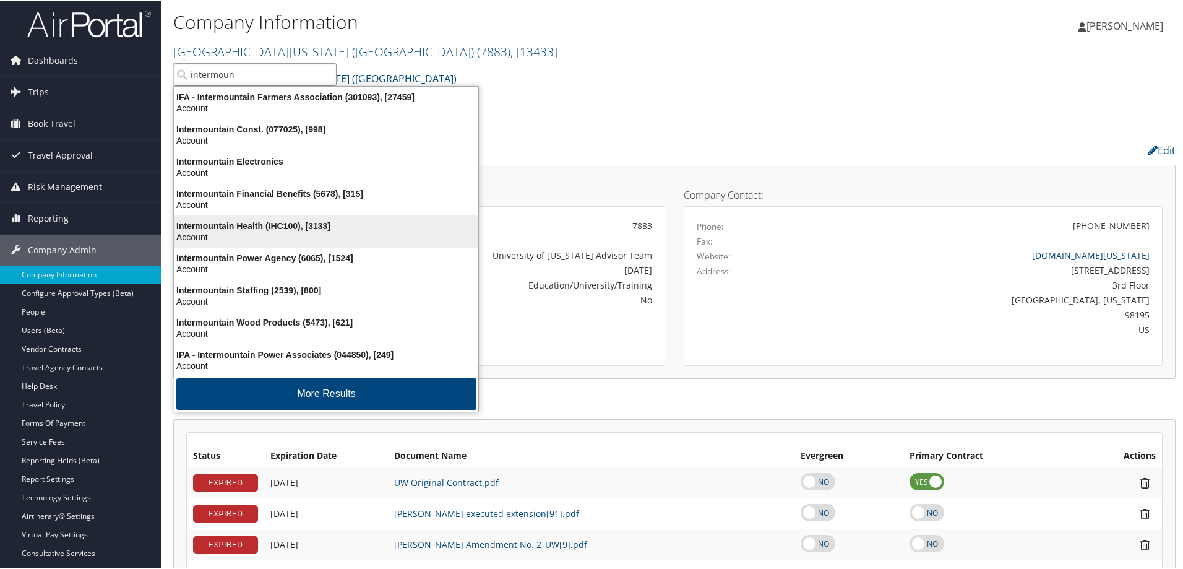
click at [337, 226] on div "Intermountain Health (IHC100), [3133]" at bounding box center [326, 224] width 319 height 11
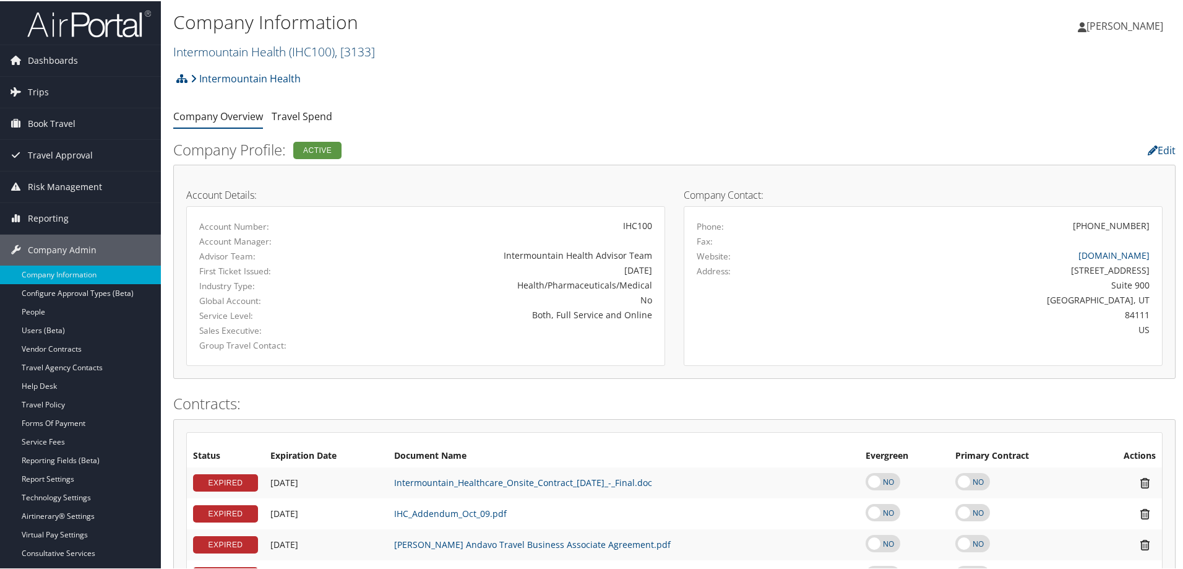
click at [225, 51] on link "Intermountain Health ( IHC100 ) , [ 3133 ]" at bounding box center [274, 50] width 202 height 17
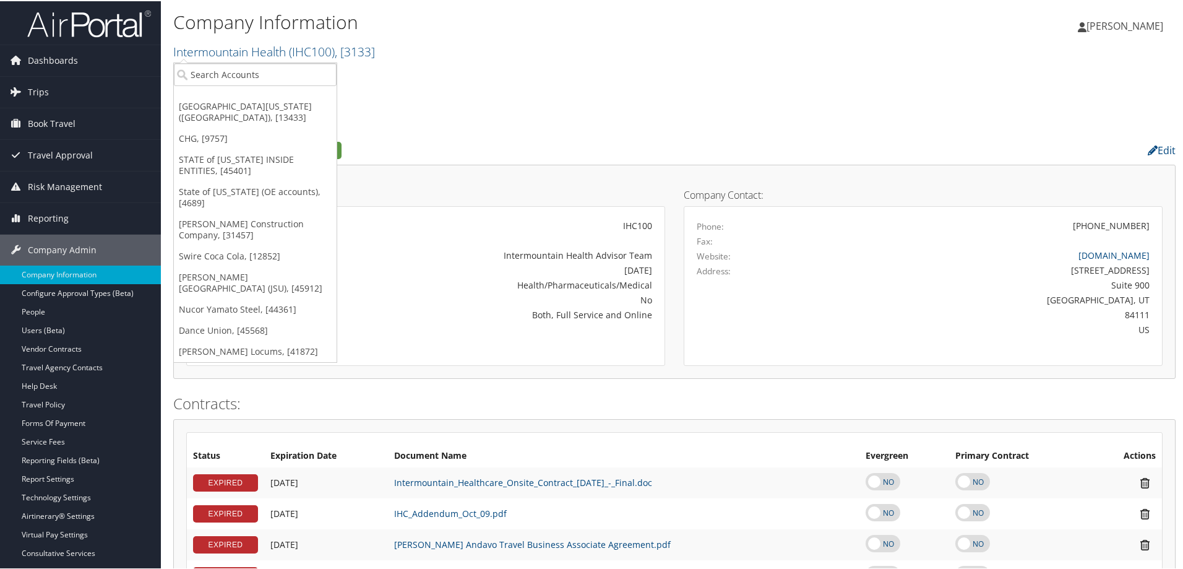
click at [412, 79] on div "Intermountain Health Account Structure Intermountain Health (IHC100) ACTIVE Cre…" at bounding box center [674, 81] width 1002 height 33
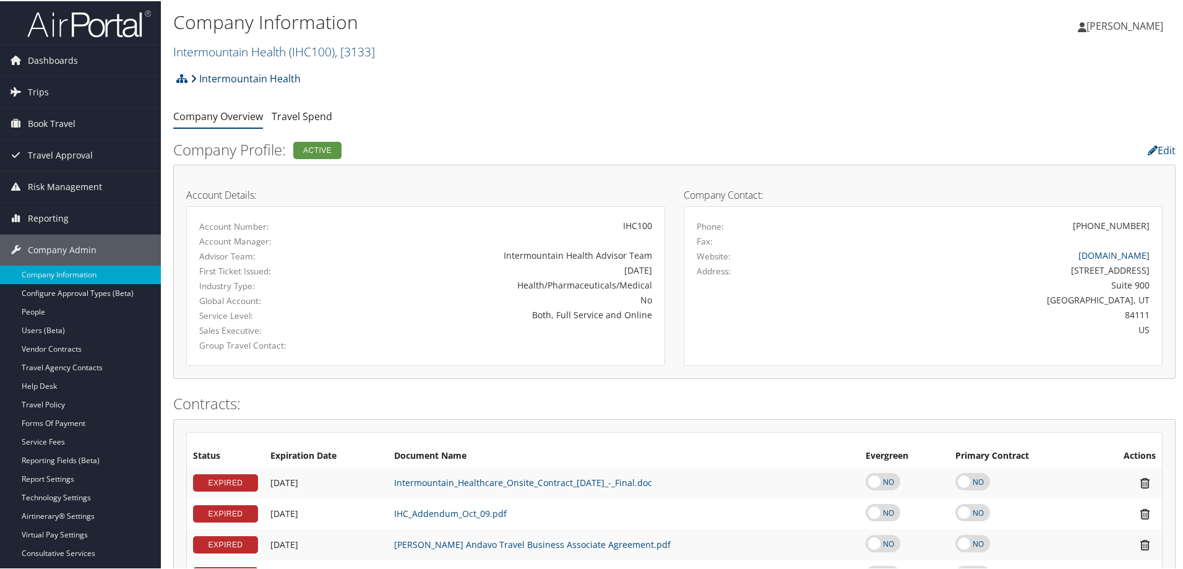
click at [283, 79] on link "Intermountain Health" at bounding box center [246, 77] width 110 height 25
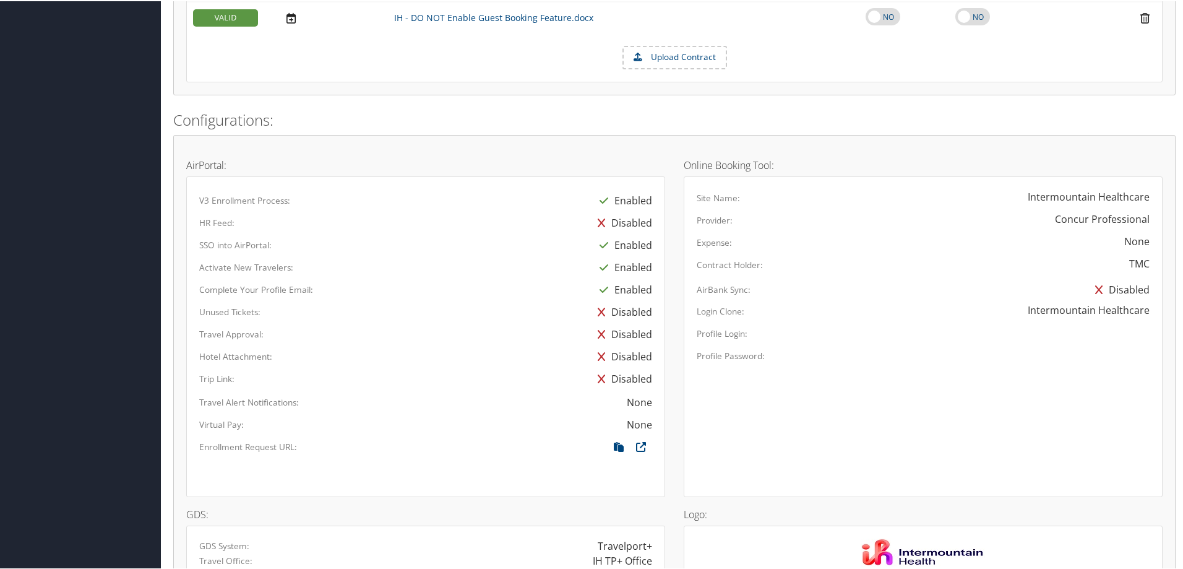
scroll to position [804, 0]
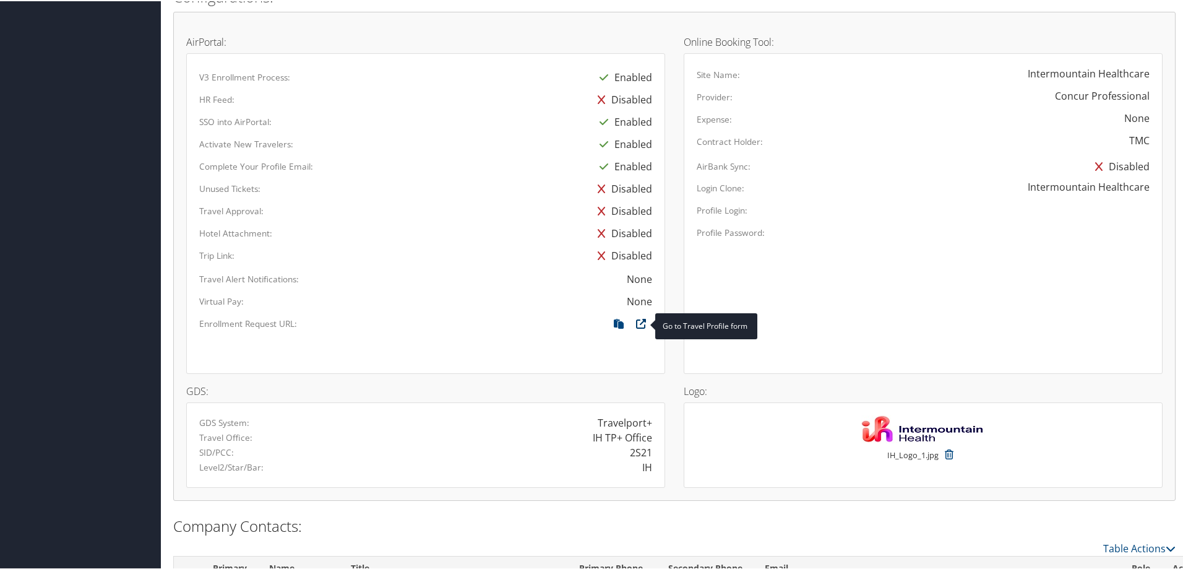
click at [636, 325] on icon at bounding box center [641, 325] width 22 height 16
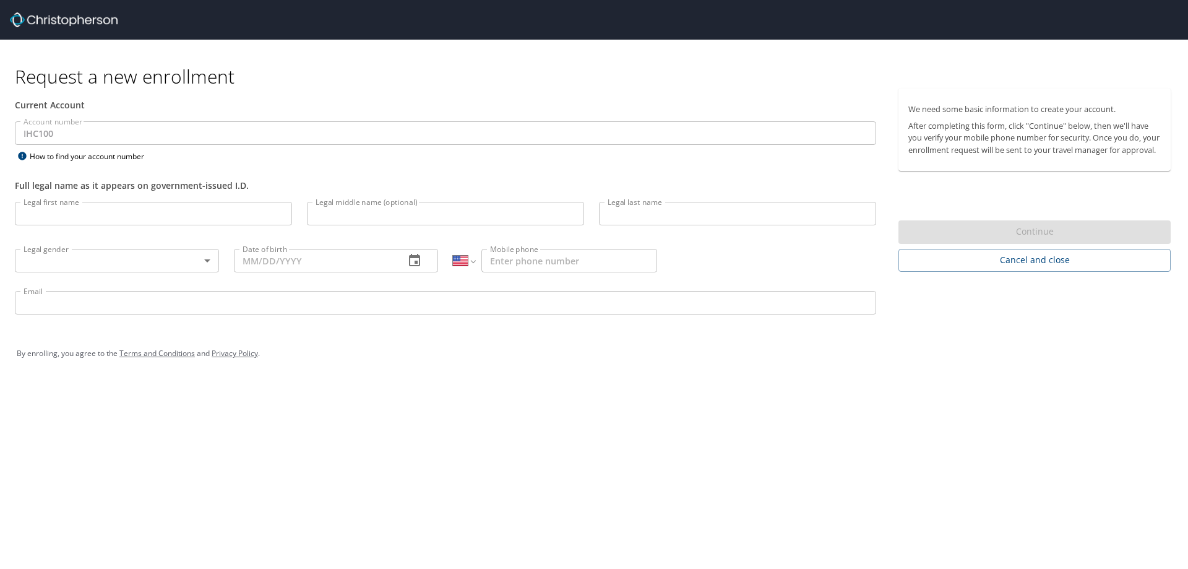
select select "US"
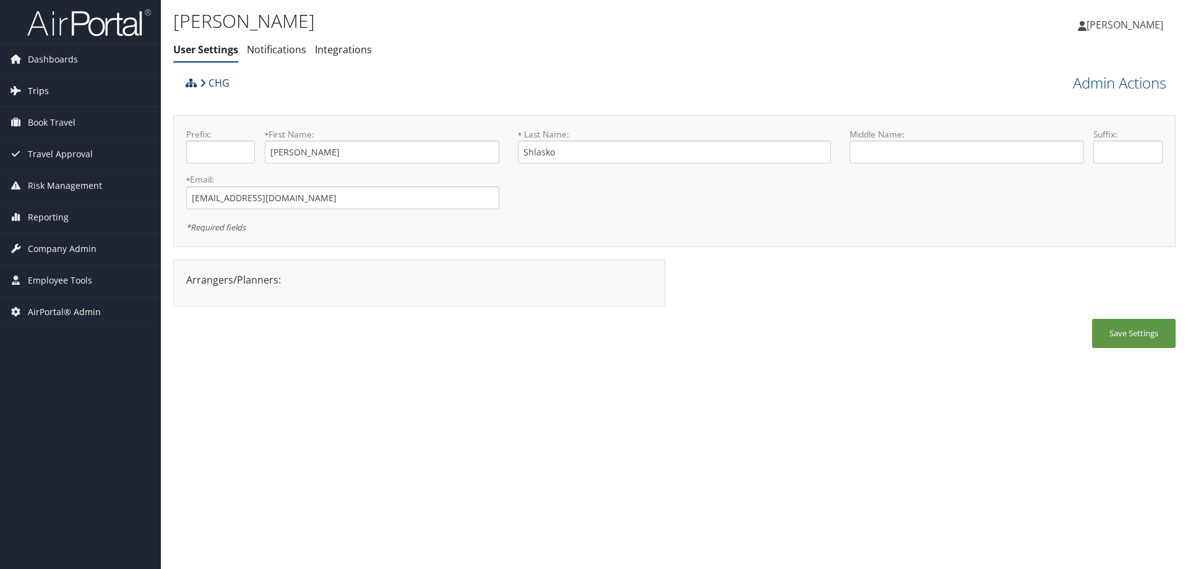
click at [60, 90] on link "Trips" at bounding box center [80, 90] width 161 height 31
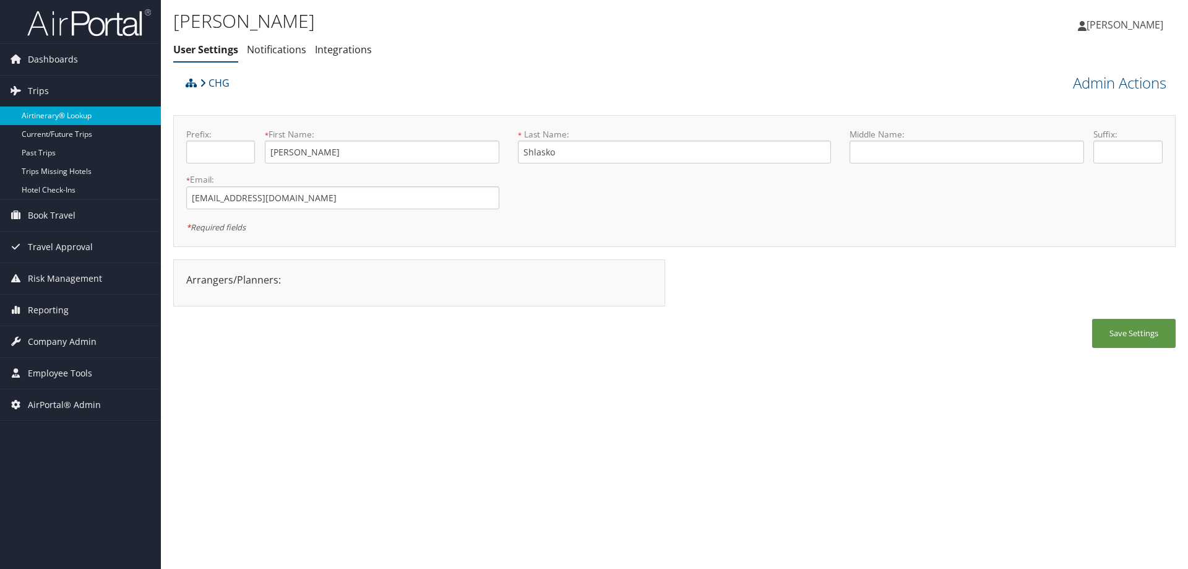
click at [62, 111] on link "Airtinerary® Lookup" at bounding box center [80, 115] width 161 height 19
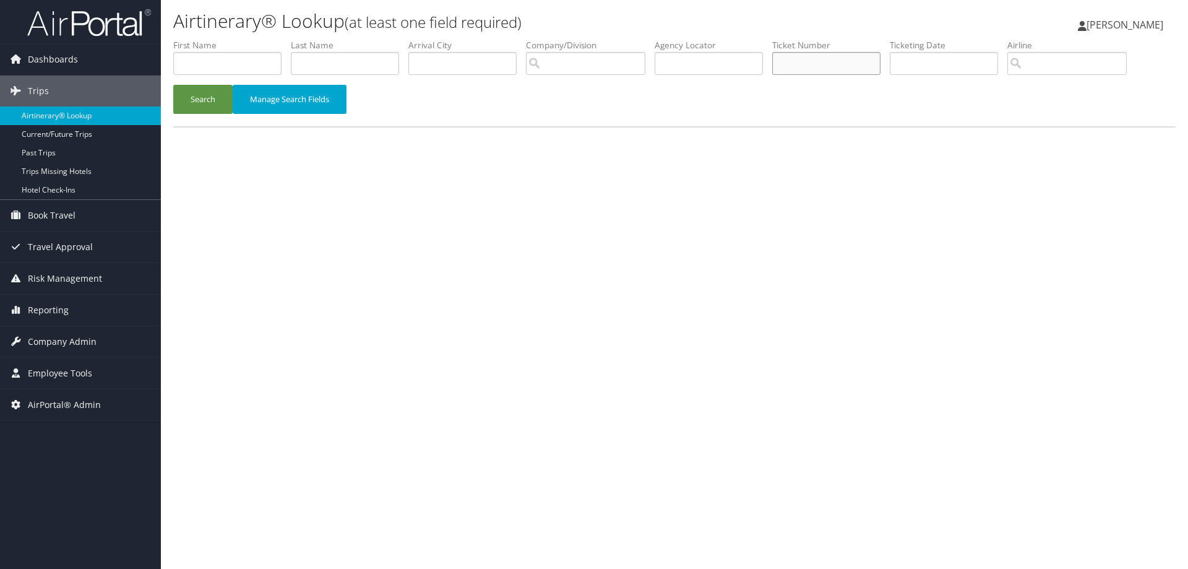
click at [851, 67] on input "text" at bounding box center [826, 63] width 108 height 23
paste input "8900897663566"
type input "8900897663566"
click at [173, 85] on button "Search" at bounding box center [202, 99] width 59 height 29
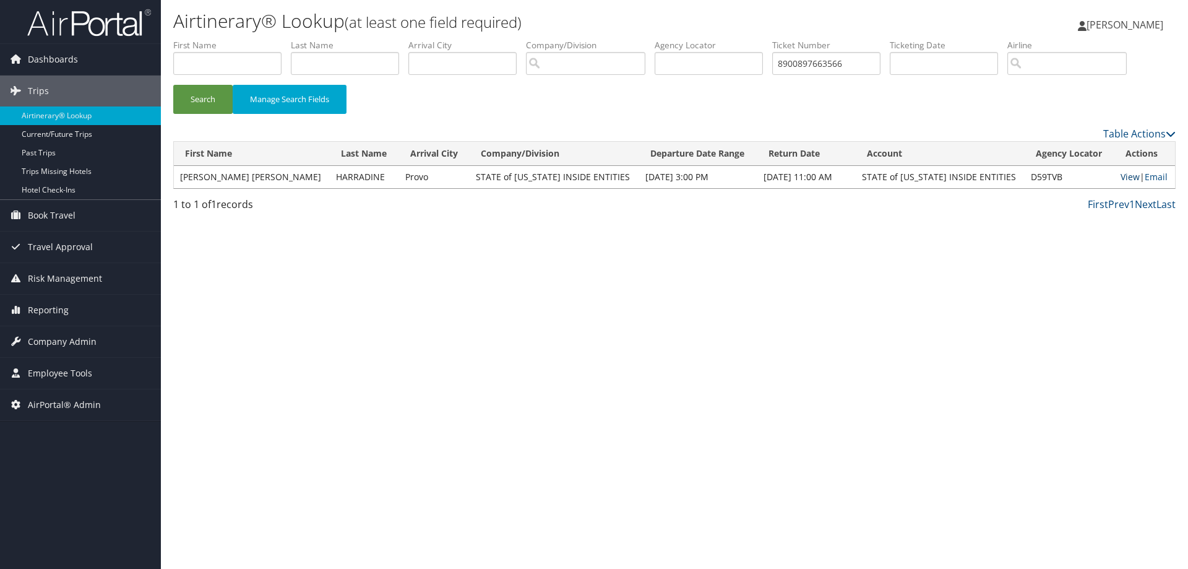
click at [1121, 175] on link "View" at bounding box center [1130, 177] width 19 height 12
click at [872, 66] on input "8900897663566" at bounding box center [826, 63] width 108 height 23
drag, startPoint x: 872, startPoint y: 66, endPoint x: 673, endPoint y: 65, distance: 198.6
click at [673, 39] on ul "First Name Last Name Departure City Arrival City Company/Division Airport/City …" at bounding box center [674, 39] width 1002 height 0
paste input "2471705523358"
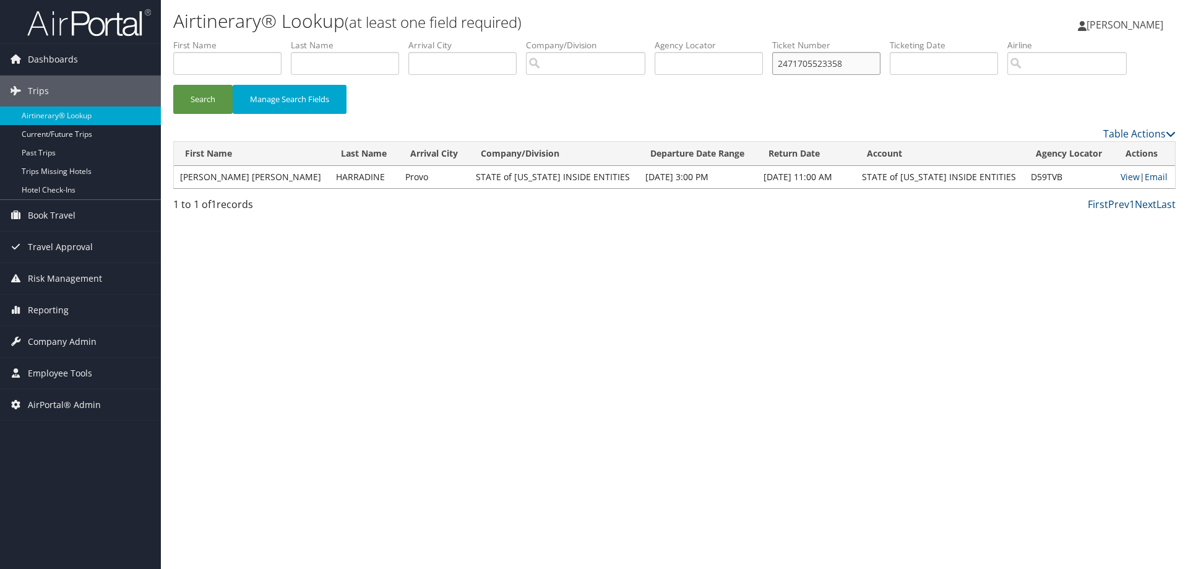
type input "2471705523358"
click at [173, 85] on button "Search" at bounding box center [202, 99] width 59 height 29
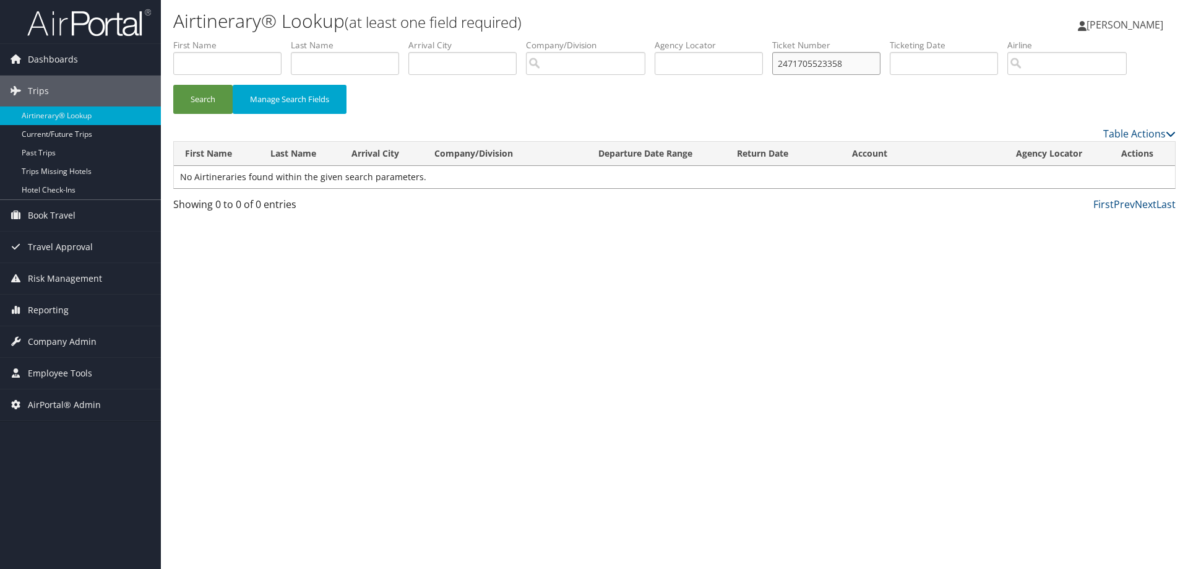
drag, startPoint x: 871, startPoint y: 67, endPoint x: 743, endPoint y: 70, distance: 128.1
click at [743, 39] on ul "First Name Last Name Departure City Arrival City Company/Division Airport/City …" at bounding box center [674, 39] width 1002 height 0
click at [330, 65] on input "text" at bounding box center [345, 63] width 108 height 23
type input "harradine"
click at [173, 85] on button "Search" at bounding box center [202, 99] width 59 height 29
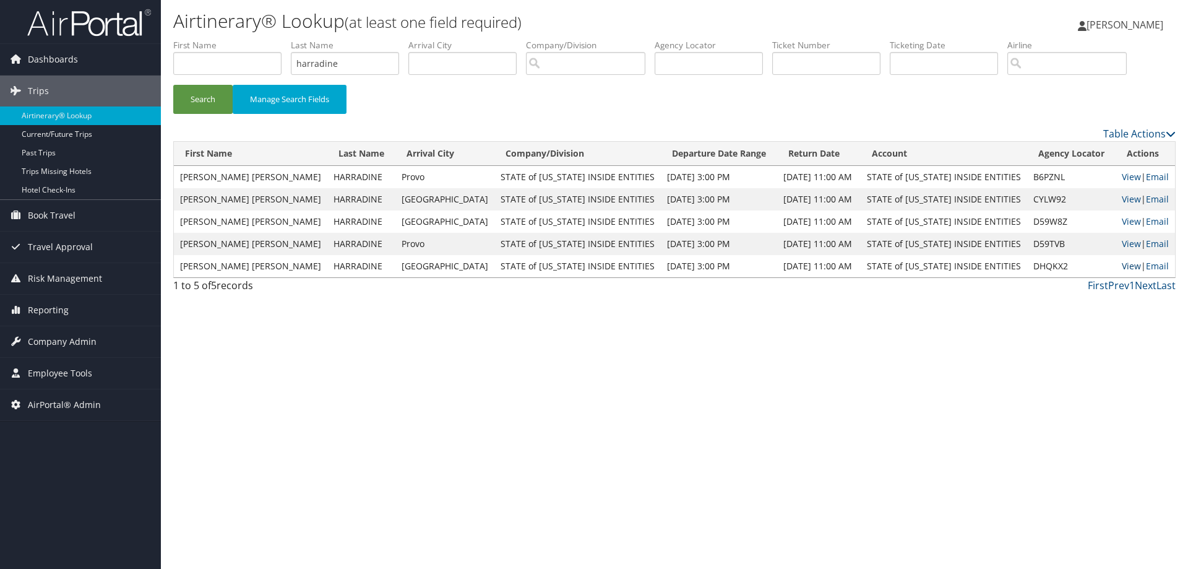
click at [1122, 265] on link "View" at bounding box center [1131, 266] width 19 height 12
click at [1122, 242] on link "View" at bounding box center [1131, 244] width 19 height 12
click at [1122, 223] on link "View" at bounding box center [1131, 221] width 19 height 12
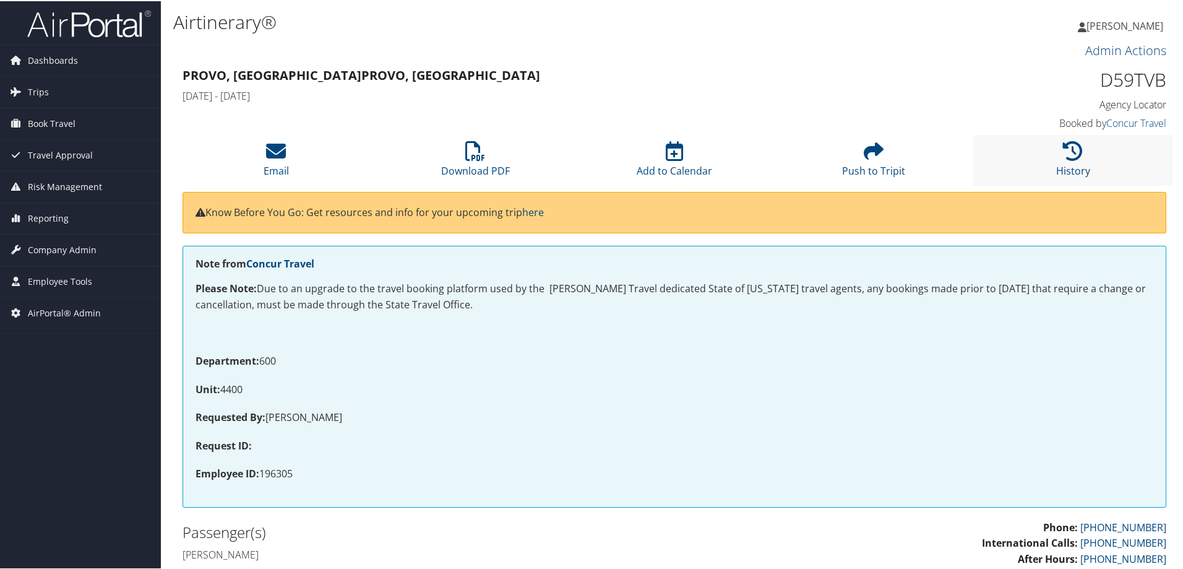
click at [1066, 161] on li "History" at bounding box center [1072, 159] width 199 height 50
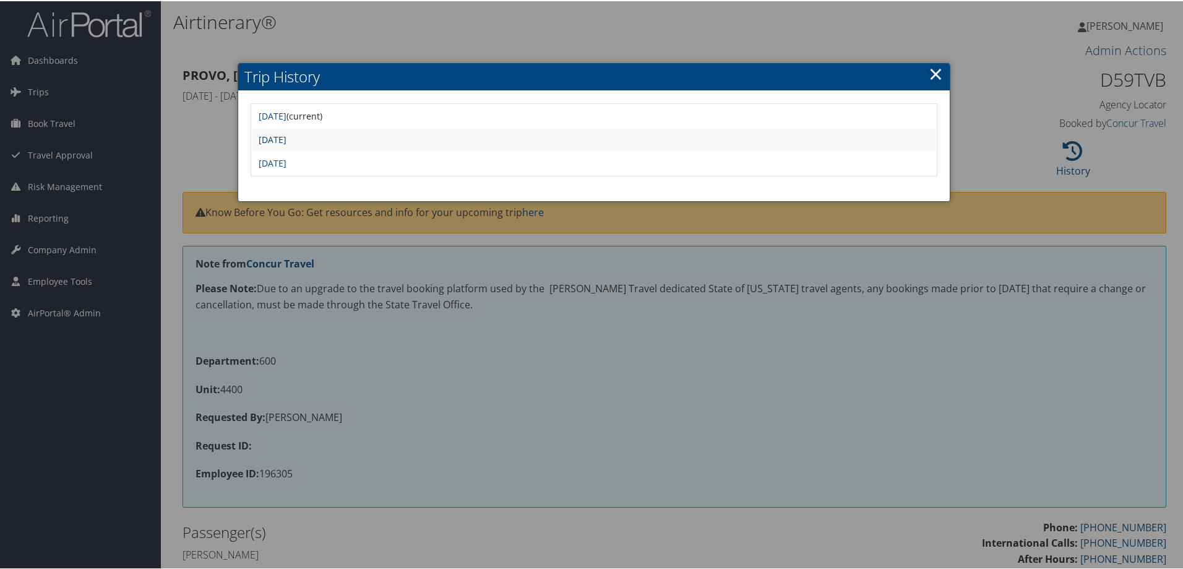
click at [287, 142] on link "[DATE]" at bounding box center [273, 138] width 28 height 12
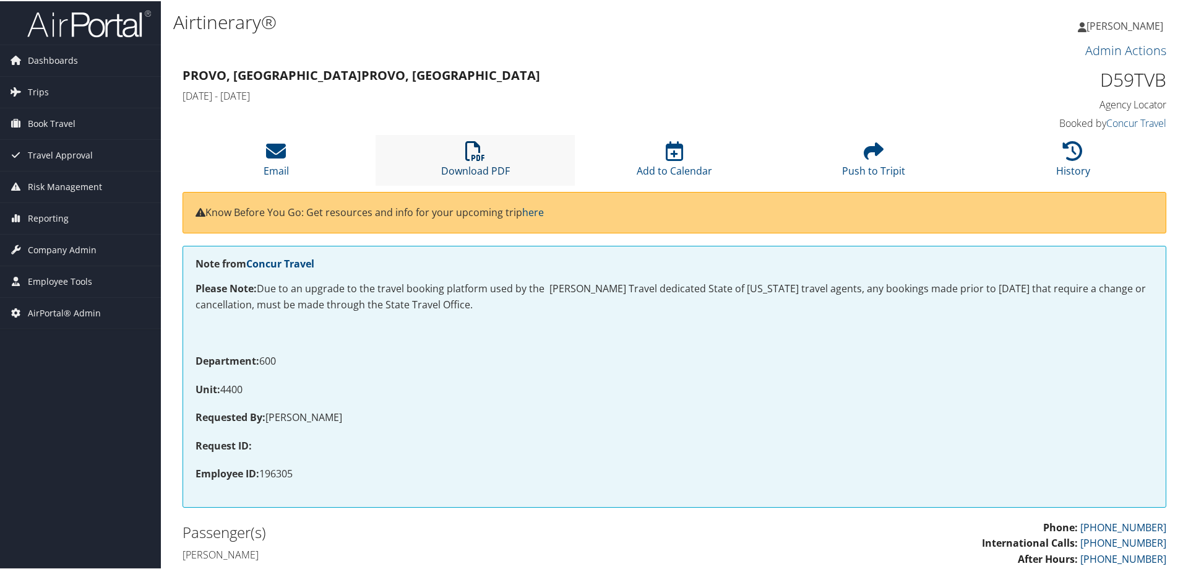
click at [488, 170] on link "Download PDF" at bounding box center [475, 162] width 69 height 30
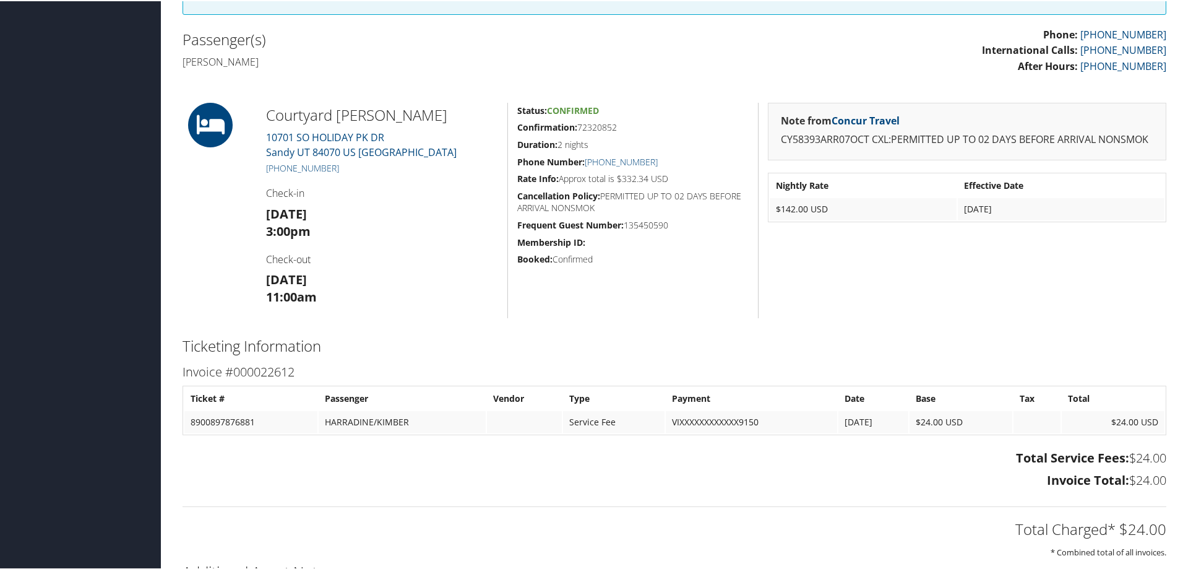
scroll to position [362, 0]
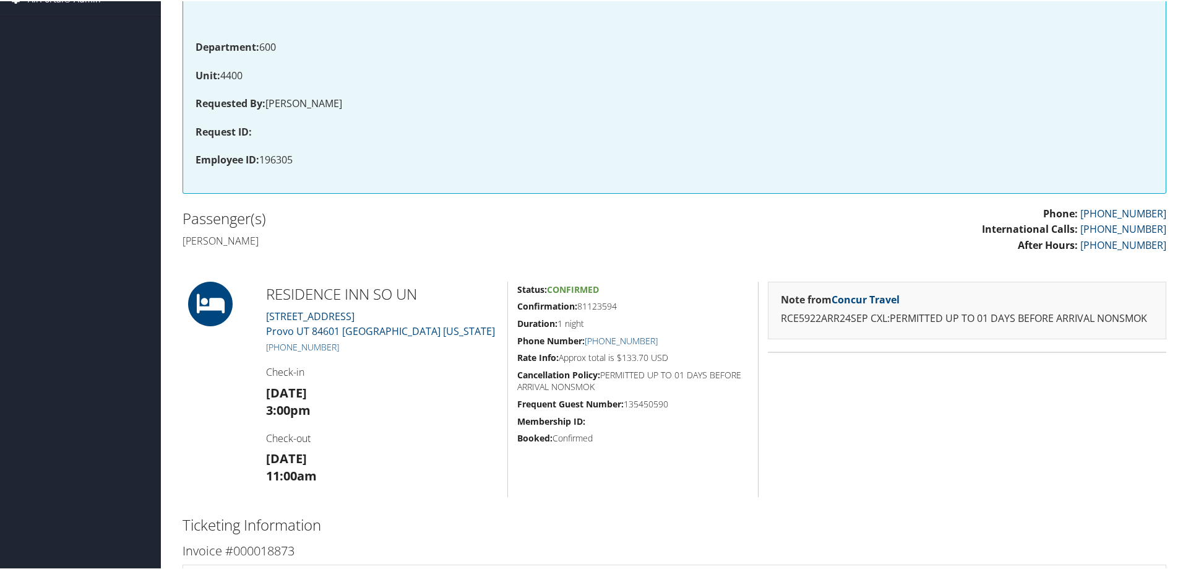
scroll to position [433, 0]
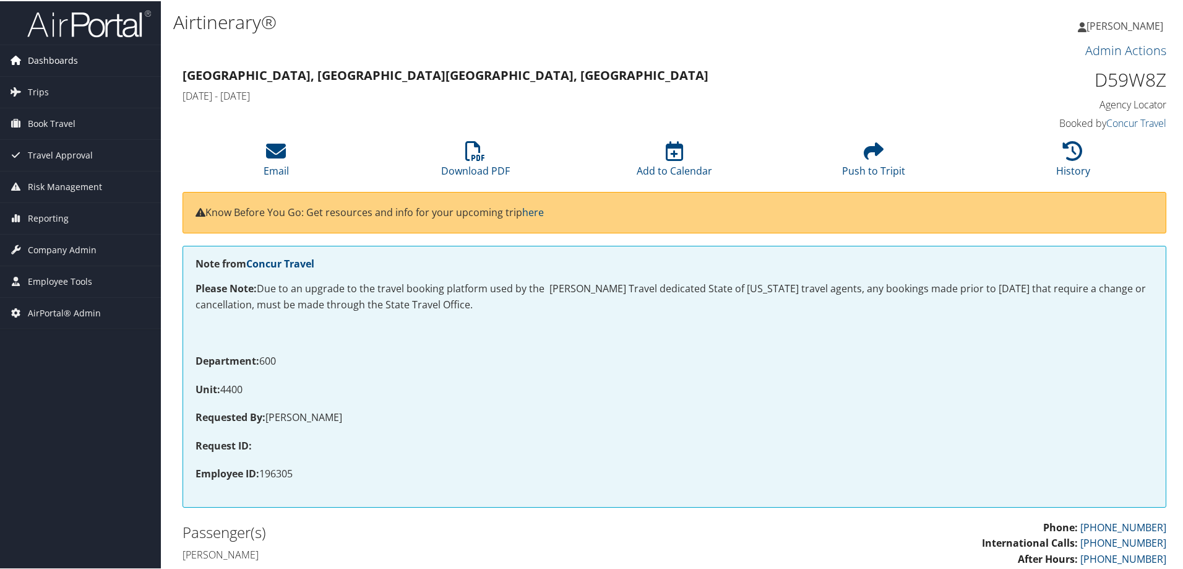
click at [70, 58] on span "Dashboards" at bounding box center [53, 59] width 50 height 31
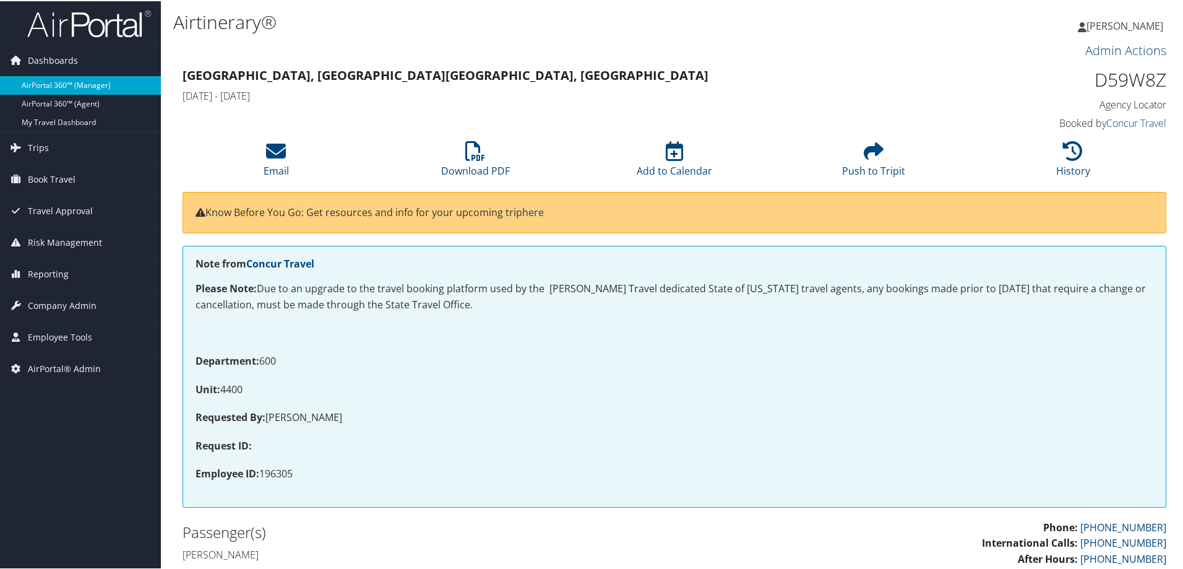
click at [72, 82] on link "AirPortal 360™ (Manager)" at bounding box center [80, 84] width 161 height 19
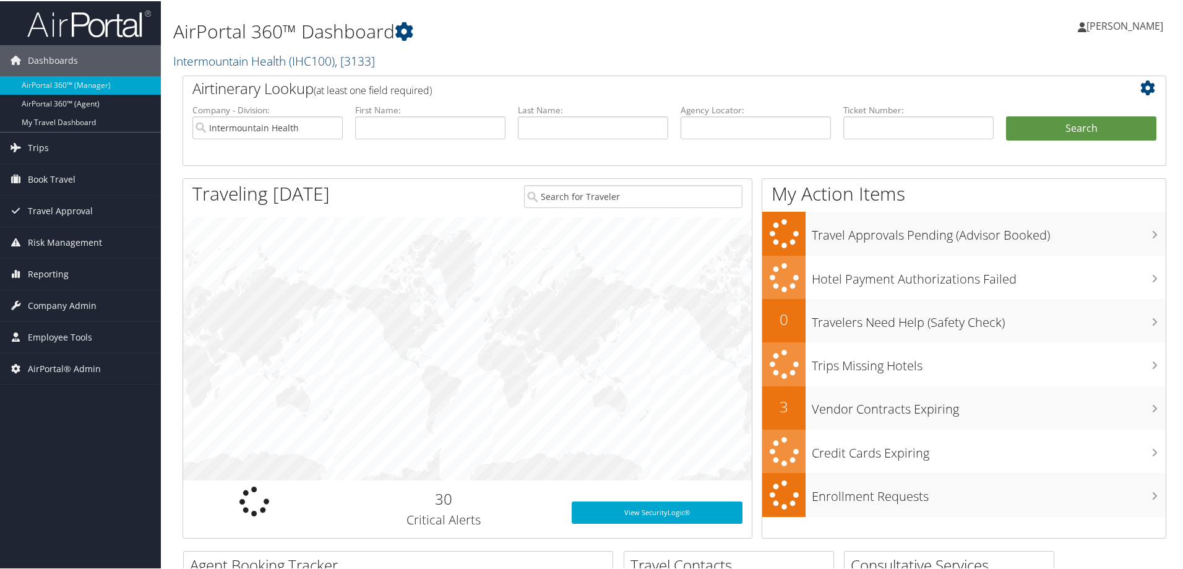
click at [239, 61] on link "Intermountain Health ( IHC100 ) , [ 3133 ]" at bounding box center [274, 59] width 202 height 17
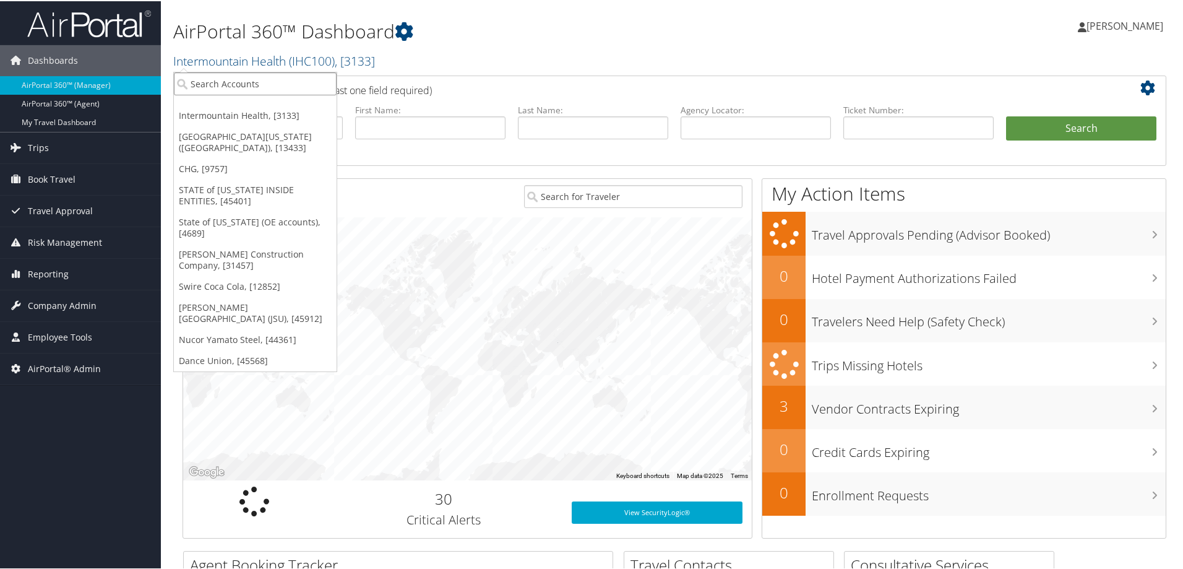
click at [239, 82] on input "search" at bounding box center [255, 82] width 163 height 23
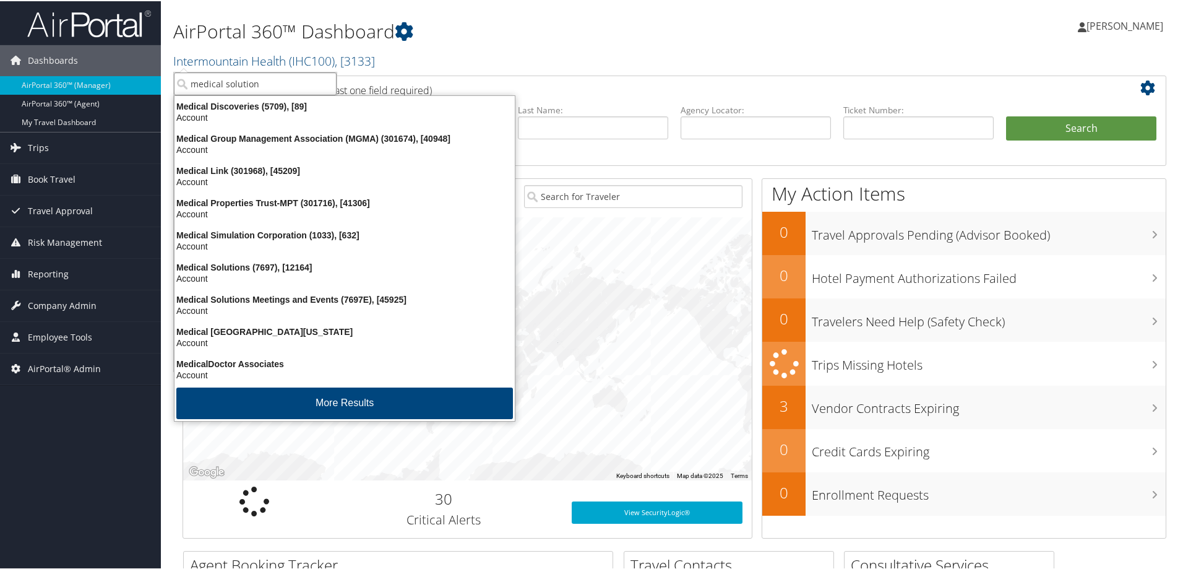
type input "medical solutions"
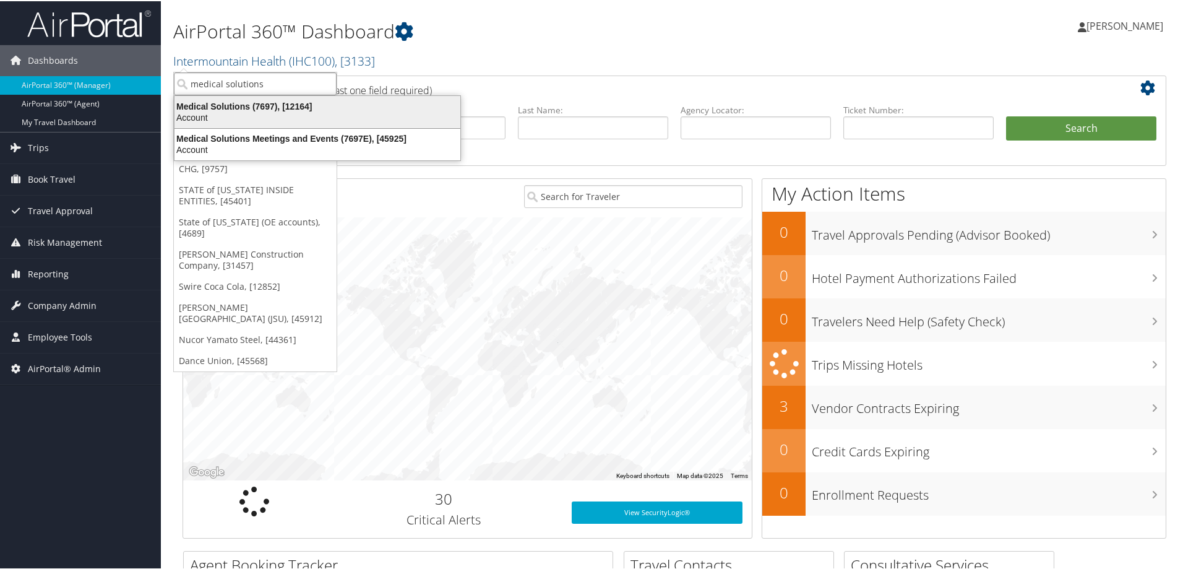
click at [250, 111] on div "Account" at bounding box center [317, 116] width 301 height 11
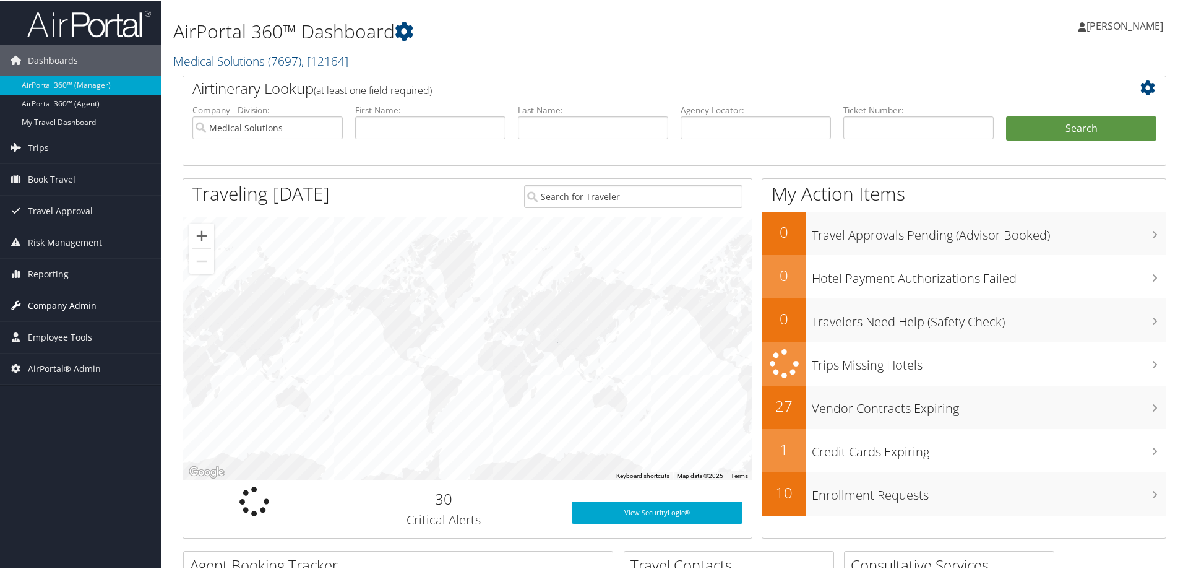
click at [83, 305] on span "Company Admin" at bounding box center [62, 304] width 69 height 31
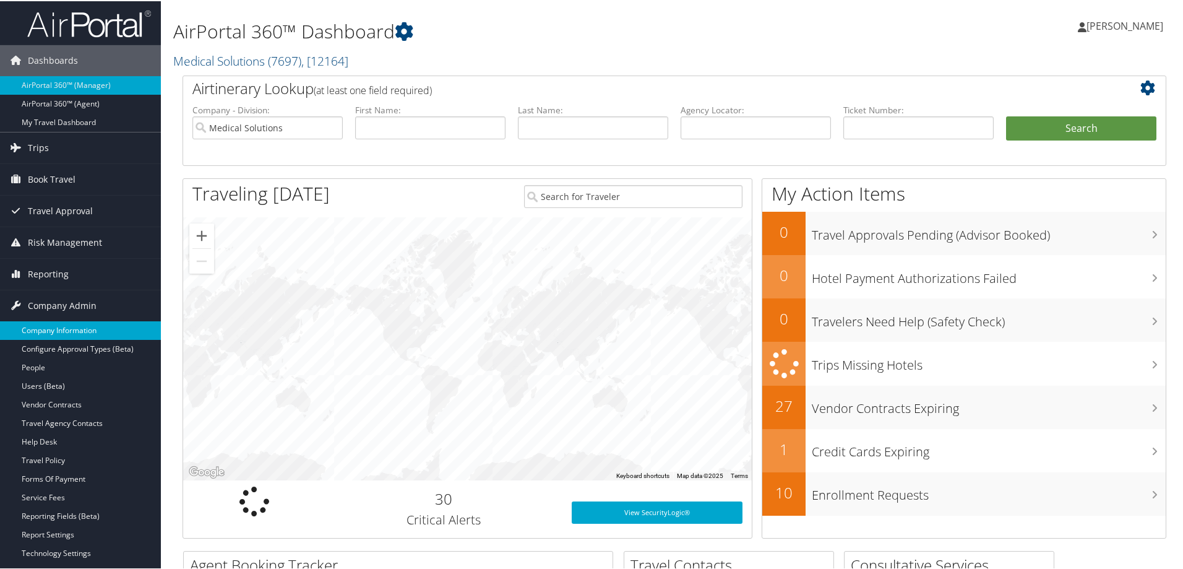
click at [94, 323] on link "Company Information" at bounding box center [80, 329] width 161 height 19
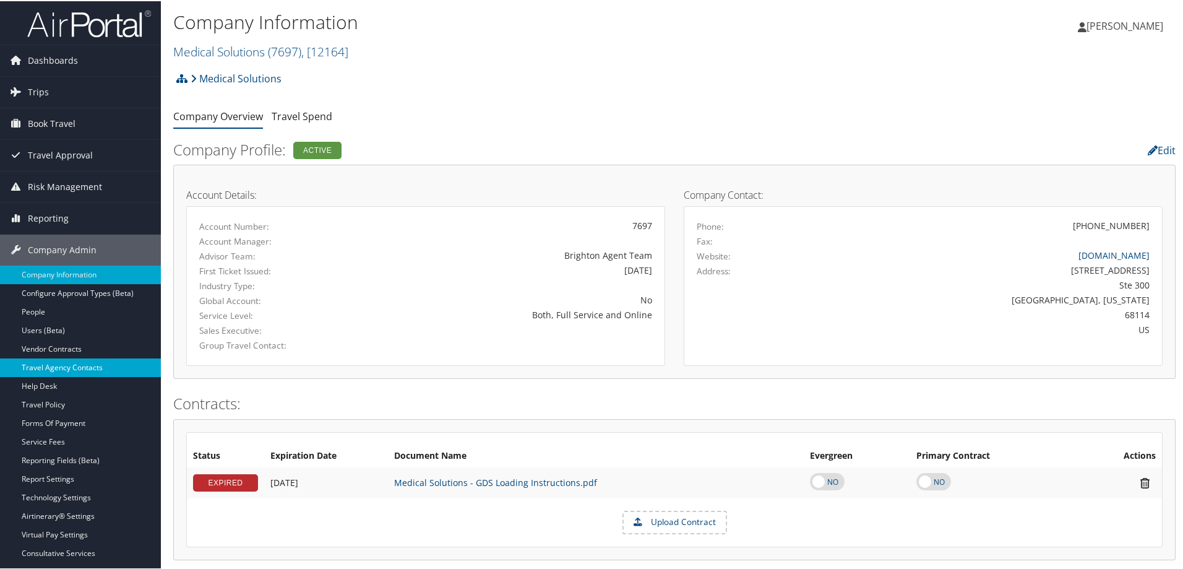
click at [90, 364] on link "Travel Agency Contacts" at bounding box center [80, 366] width 161 height 19
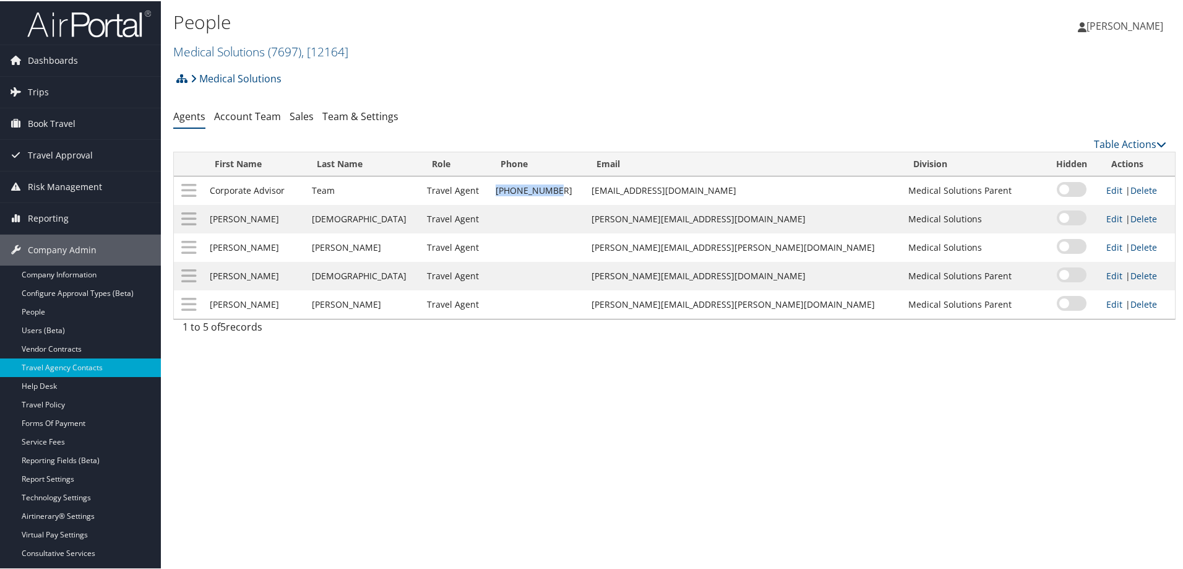
drag, startPoint x: 554, startPoint y: 189, endPoint x: 498, endPoint y: 188, distance: 56.9
click at [498, 188] on td "[PHONE_NUMBER]" at bounding box center [536, 189] width 95 height 28
copy td "[PHONE_NUMBER]"
